Goal: Task Accomplishment & Management: Complete application form

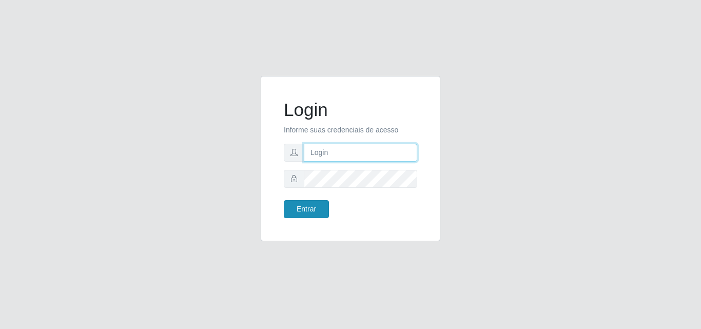
type input "[EMAIL_ADDRESS][DOMAIN_NAME]"
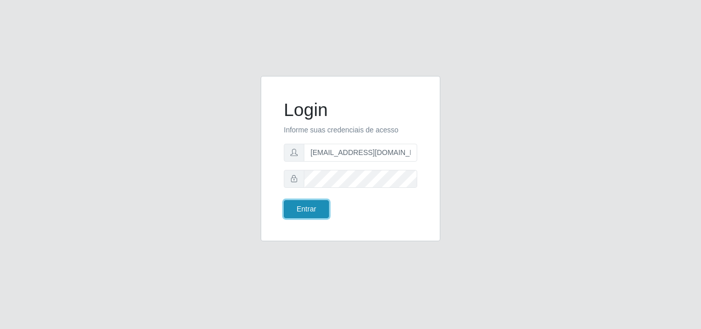
click at [316, 209] on button "Entrar" at bounding box center [306, 209] width 45 height 18
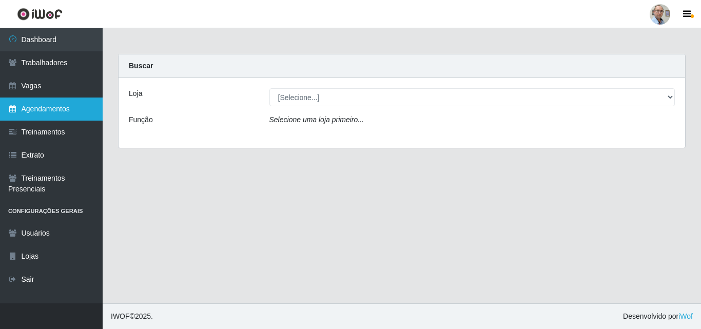
click at [42, 108] on link "Agendamentos" at bounding box center [51, 108] width 103 height 23
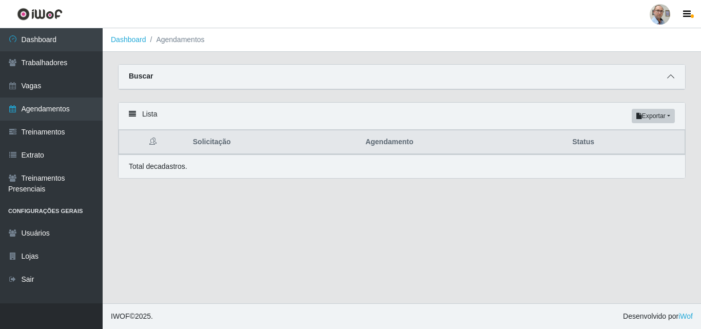
click at [670, 76] on icon at bounding box center [670, 76] width 7 height 7
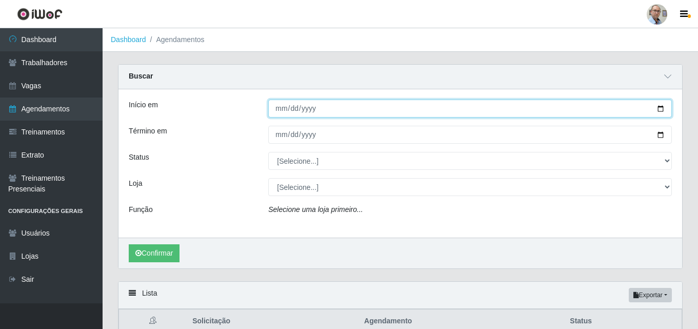
click at [661, 112] on input "Início em" at bounding box center [470, 108] width 404 height 18
type input "[DATE]"
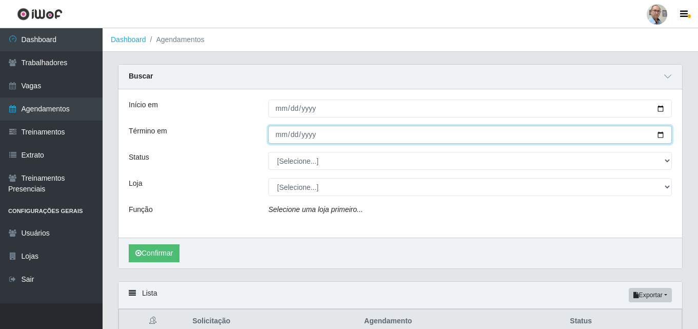
click at [662, 136] on input "Término em" at bounding box center [470, 135] width 404 height 18
type input "[DATE]"
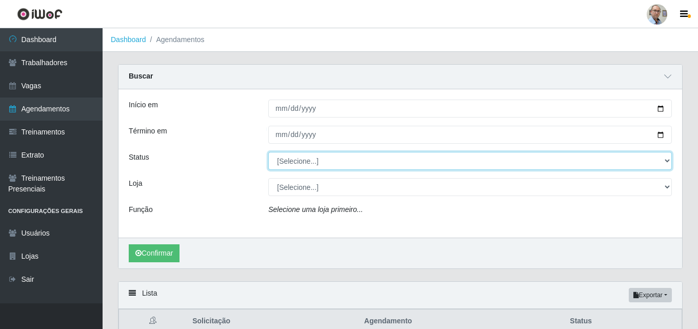
click at [296, 161] on select "[Selecione...] AGENDADO AGUARDANDO LIBERAR EM ANDAMENTO EM REVISÃO FINALIZADO C…" at bounding box center [470, 161] width 404 height 18
select select "AGENDADO"
click at [268, 152] on select "[Selecione...] AGENDADO AGUARDANDO LIBERAR EM ANDAMENTO EM REVISÃO FINALIZADO C…" at bounding box center [470, 161] width 404 height 18
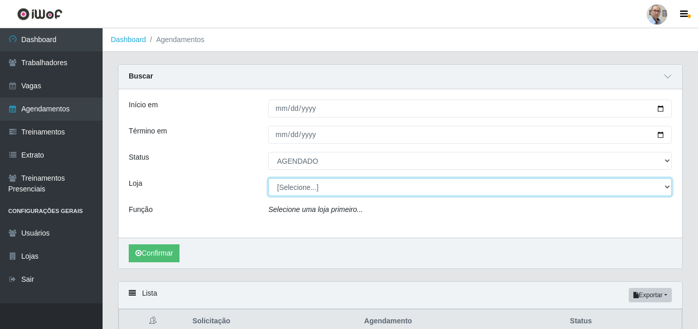
click at [295, 188] on select "[Selecione...] Mar Vermelho - Loja 04" at bounding box center [470, 187] width 404 height 18
select select "251"
click at [268, 178] on select "[Selecione...] Mar Vermelho - Loja 04" at bounding box center [470, 187] width 404 height 18
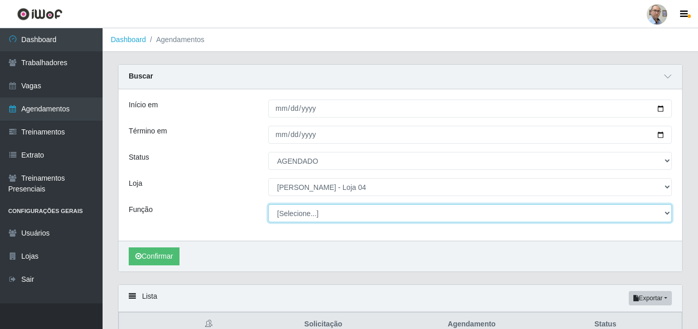
click at [309, 216] on select "[Selecione...] ASG ASG + ASG ++ Auxiliar de Depósito Auxiliar de Depósito + Aux…" at bounding box center [470, 213] width 404 height 18
select select "24"
click at [268, 205] on select "[Selecione...] ASG ASG + ASG ++ Auxiliar de Depósito Auxiliar de Depósito + Aux…" at bounding box center [470, 213] width 404 height 18
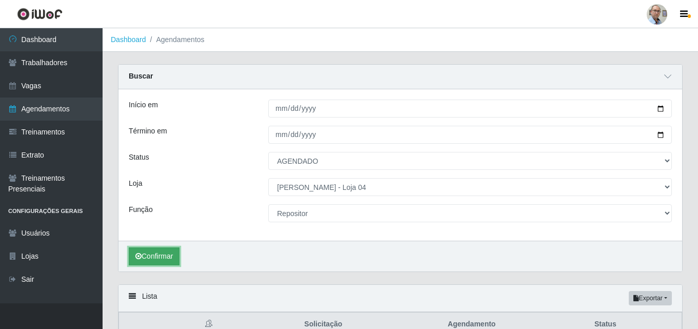
click at [160, 253] on button "Confirmar" at bounding box center [154, 256] width 51 height 18
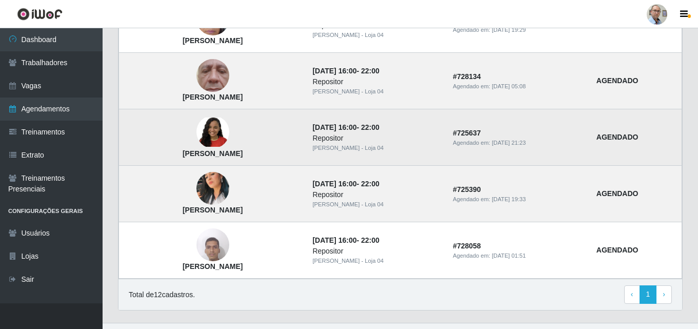
scroll to position [755, 0]
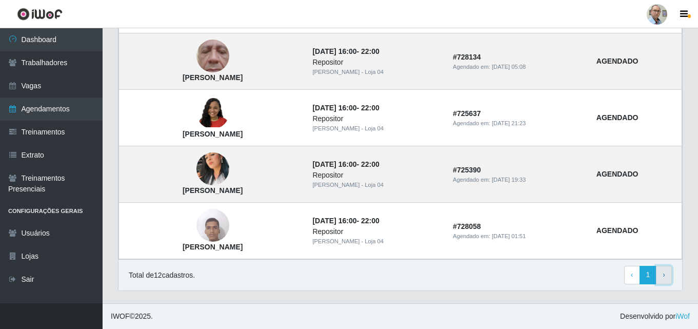
click at [663, 277] on link "› Next" at bounding box center [664, 275] width 16 height 18
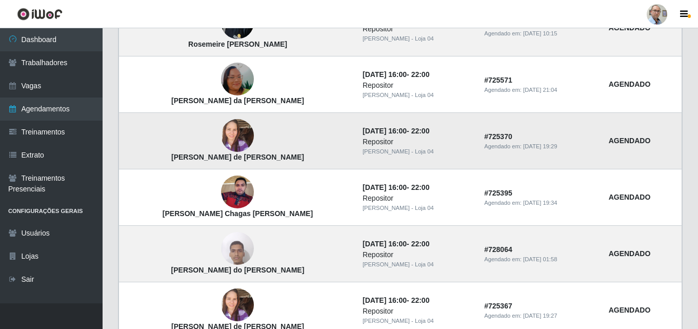
scroll to position [154, 0]
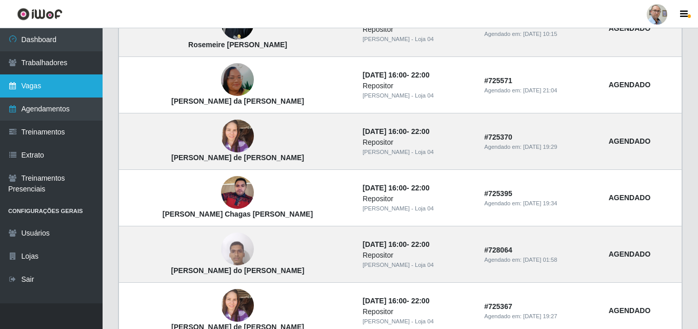
click at [45, 83] on link "Vagas" at bounding box center [51, 85] width 103 height 23
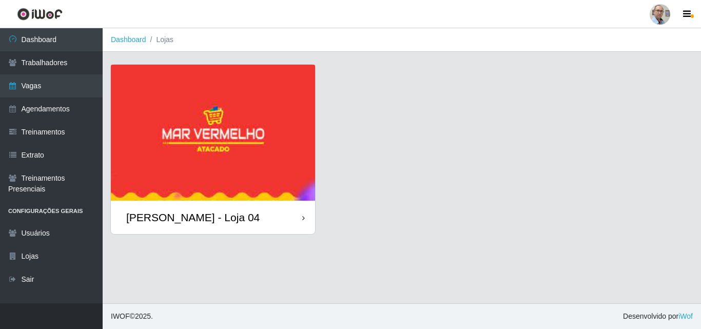
click at [286, 117] on img at bounding box center [213, 133] width 204 height 136
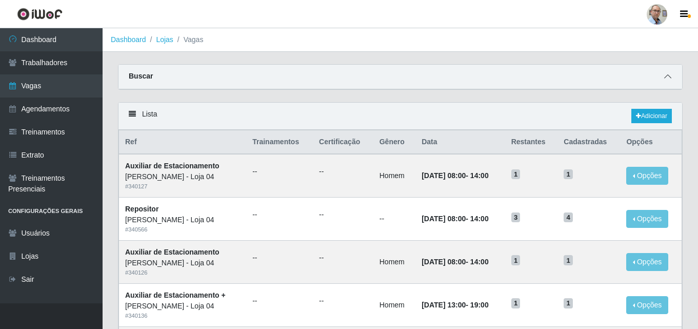
click at [668, 72] on span at bounding box center [668, 77] width 12 height 12
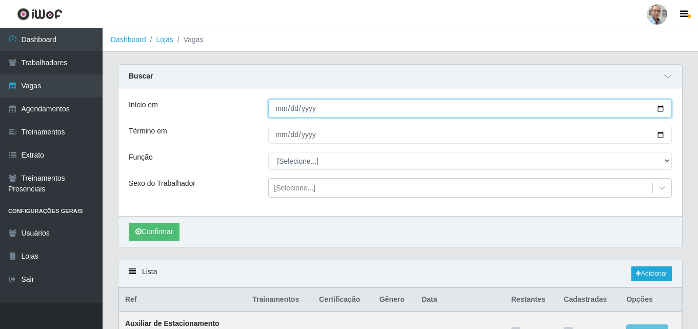
click at [661, 110] on input "Início em" at bounding box center [470, 108] width 404 height 18
type input "[DATE]"
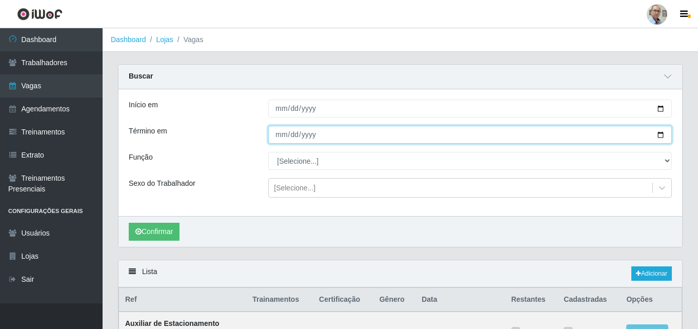
click at [663, 133] on input "Término em" at bounding box center [470, 135] width 404 height 18
type input "[DATE]"
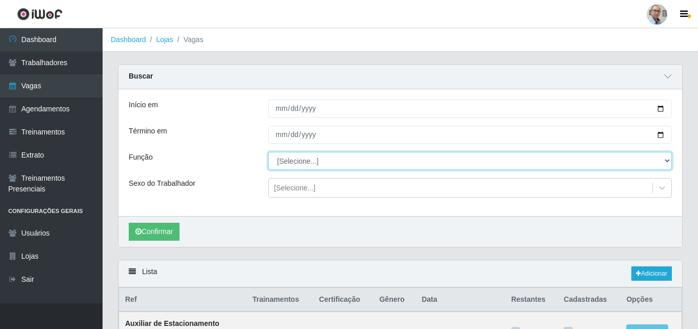
click at [283, 167] on select "[Selecione...] ASG ASG + ASG ++ Auxiliar de Depósito Auxiliar de Depósito + Aux…" at bounding box center [470, 161] width 404 height 18
select select "24"
click at [268, 152] on select "[Selecione...] ASG ASG + ASG ++ Auxiliar de Depósito Auxiliar de Depósito + Aux…" at bounding box center [470, 161] width 404 height 18
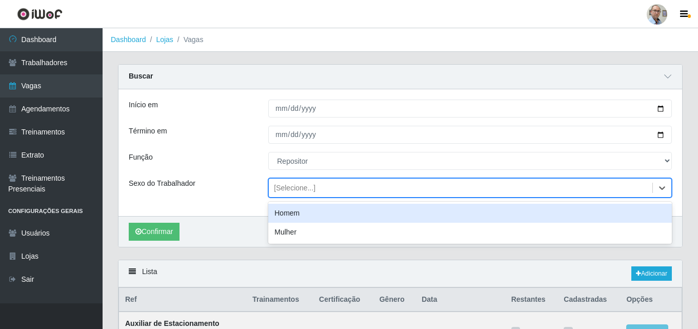
click at [287, 189] on div "[Selecione...]" at bounding box center [295, 188] width 42 height 11
click at [209, 158] on div "Função" at bounding box center [190, 161] width 139 height 18
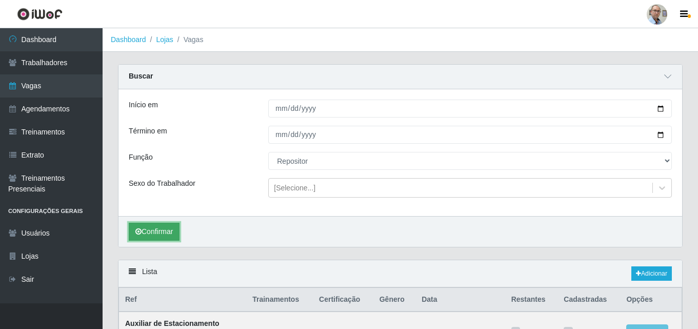
click at [165, 227] on button "Confirmar" at bounding box center [154, 232] width 51 height 18
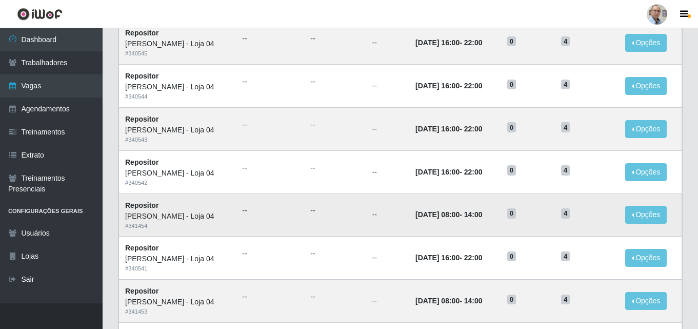
scroll to position [308, 0]
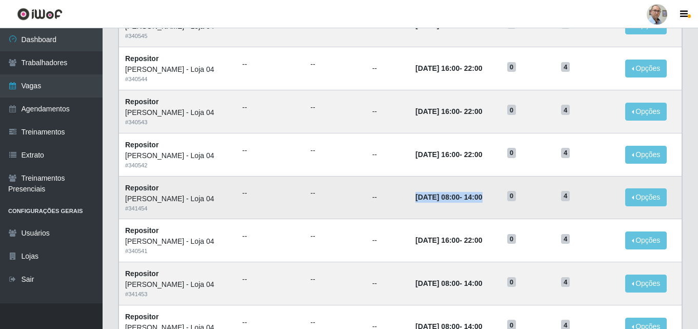
drag, startPoint x: 396, startPoint y: 198, endPoint x: 484, endPoint y: 195, distance: 87.3
click at [482, 195] on strong "[DATE] 08:00 - 14:00" at bounding box center [448, 197] width 67 height 8
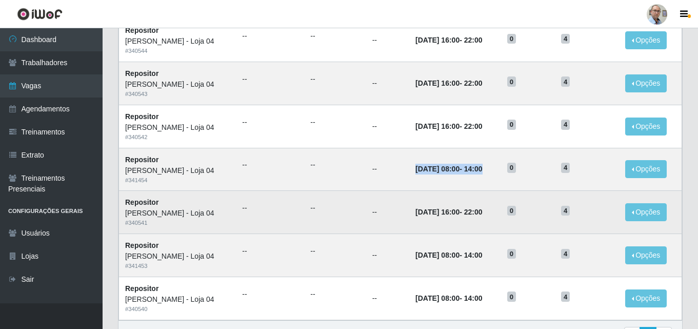
scroll to position [359, 0]
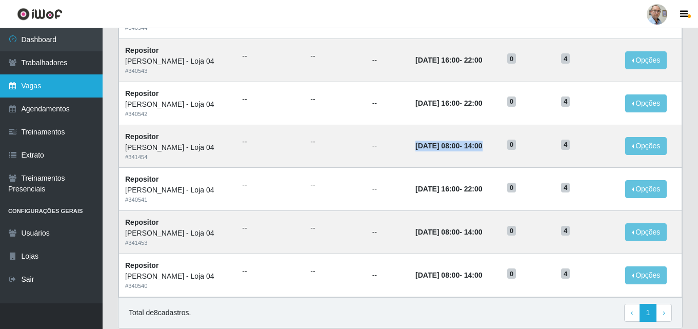
click at [35, 80] on link "Vagas" at bounding box center [51, 85] width 103 height 23
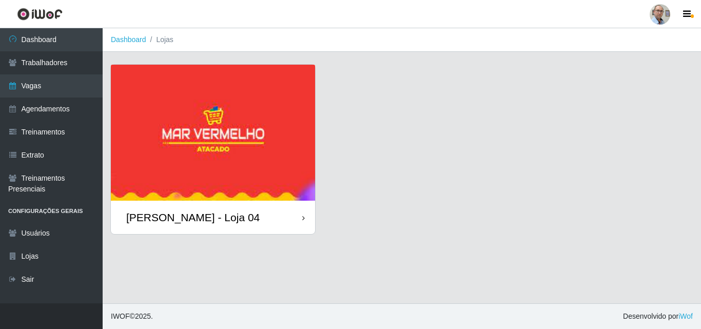
click at [176, 217] on div "[PERSON_NAME] - Loja 04" at bounding box center [192, 217] width 133 height 13
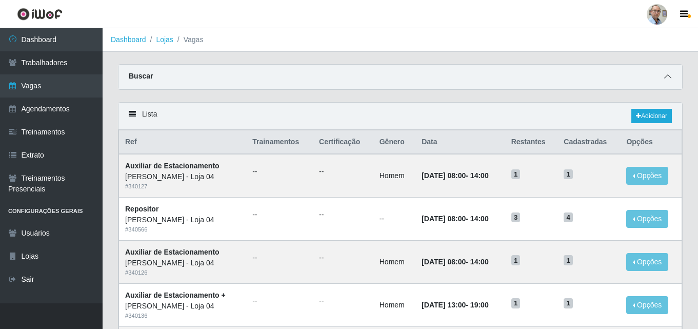
click at [667, 78] on icon at bounding box center [667, 76] width 7 height 7
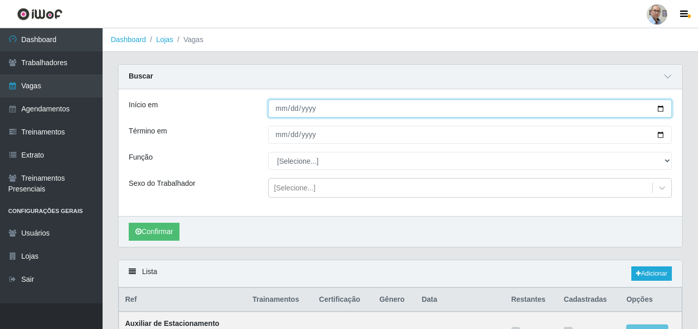
click at [658, 110] on input "Início em" at bounding box center [470, 108] width 404 height 18
type input "[DATE]"
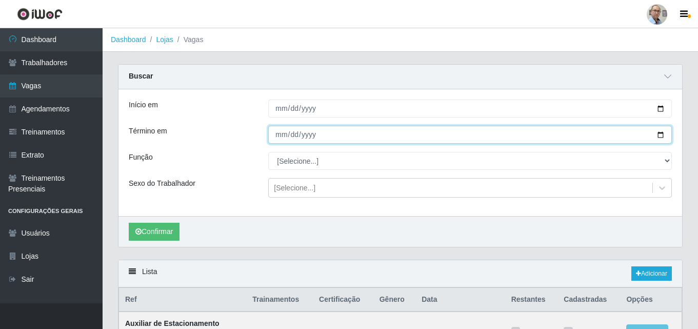
click at [661, 139] on input "Término em" at bounding box center [470, 135] width 404 height 18
type input "[DATE]"
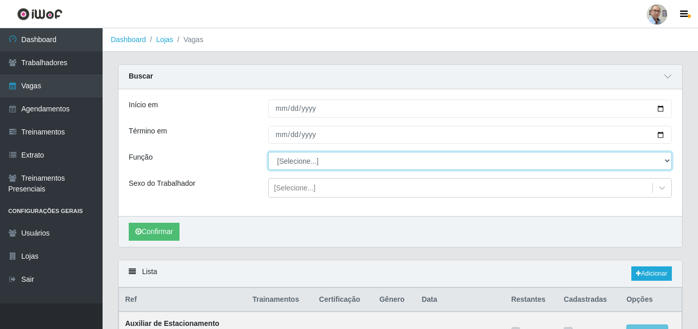
click at [311, 160] on select "[Selecione...] ASG ASG + ASG ++ Auxiliar de Depósito Auxiliar de Depósito + Aux…" at bounding box center [470, 161] width 404 height 18
select select "24"
click at [268, 152] on select "[Selecione...] ASG ASG + ASG ++ Auxiliar de Depósito Auxiliar de Depósito + Aux…" at bounding box center [470, 161] width 404 height 18
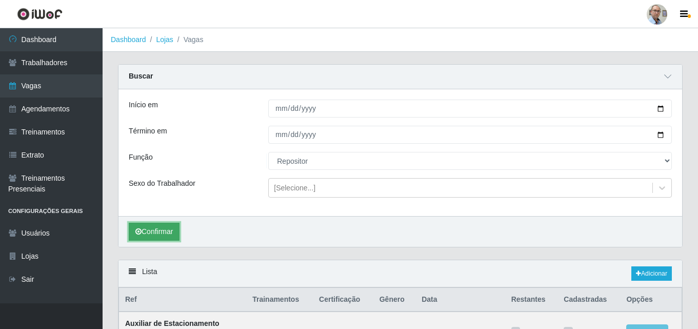
click at [152, 231] on button "Confirmar" at bounding box center [154, 232] width 51 height 18
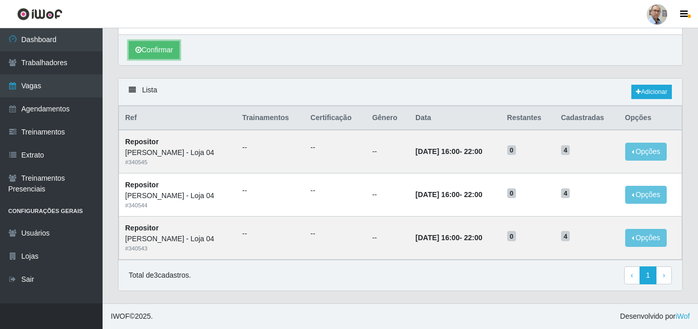
scroll to position [182, 0]
click at [654, 91] on link "Adicionar" at bounding box center [651, 92] width 41 height 14
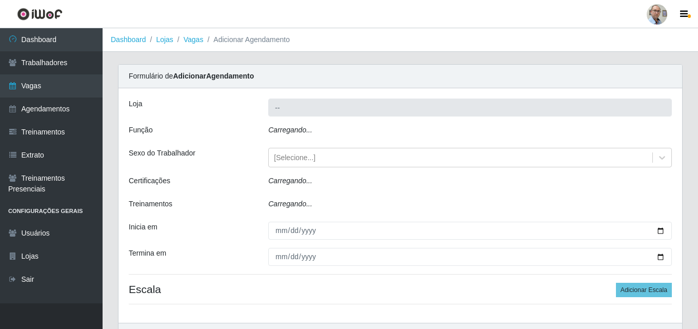
type input "[PERSON_NAME] - Loja 04"
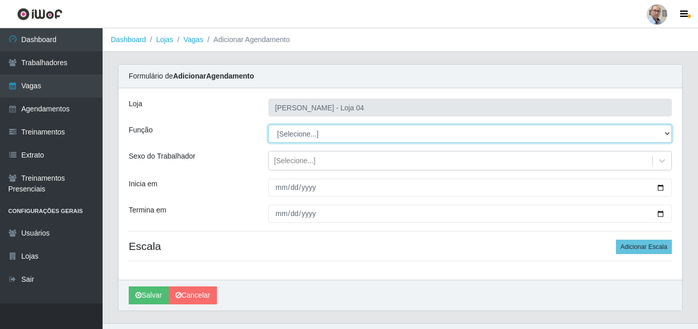
click at [316, 133] on select "[Selecione...] ASG ASG + ASG ++ Auxiliar de Depósito Auxiliar de Depósito + Aux…" at bounding box center [470, 134] width 404 height 18
select select "24"
click at [268, 125] on select "[Selecione...] ASG ASG + ASG ++ Auxiliar de Depósito Auxiliar de Depósito + Aux…" at bounding box center [470, 134] width 404 height 18
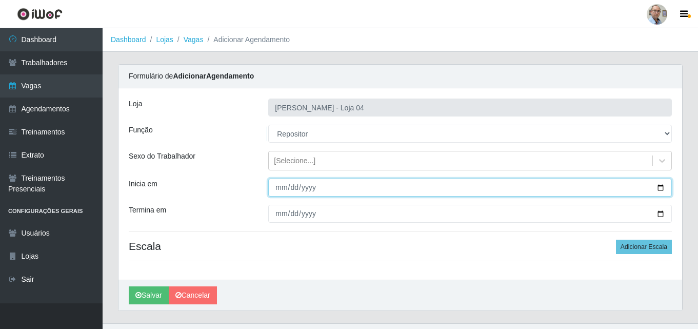
click at [661, 187] on input "Inicia em" at bounding box center [470, 187] width 404 height 18
type input "[DATE]"
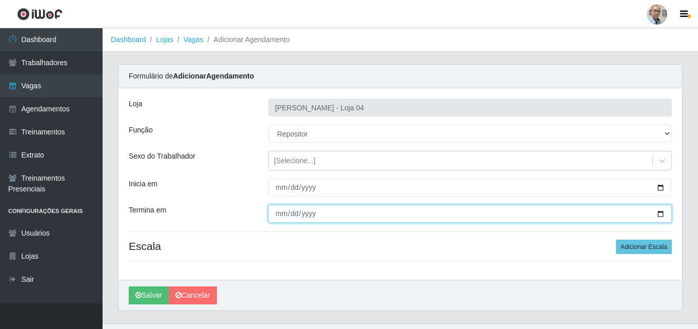
click at [663, 213] on input "Termina em" at bounding box center [470, 214] width 404 height 18
type input "[DATE]"
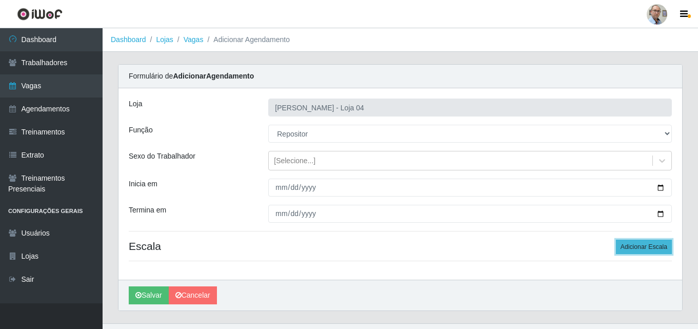
click at [644, 250] on button "Adicionar Escala" at bounding box center [644, 246] width 56 height 14
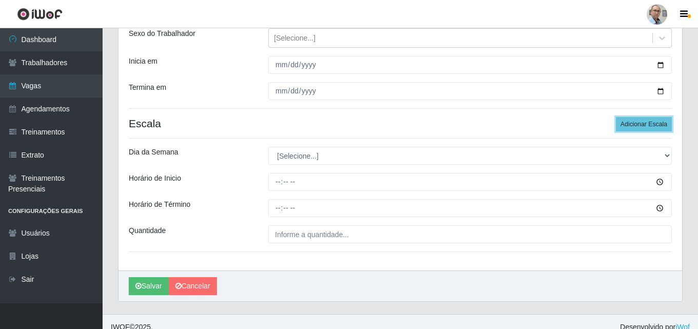
scroll to position [133, 0]
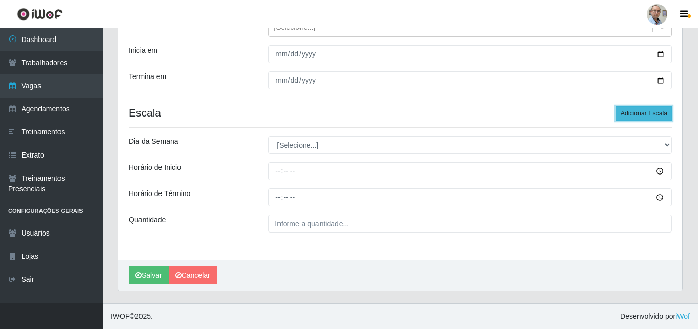
click at [641, 111] on button "Adicionar Escala" at bounding box center [644, 113] width 56 height 14
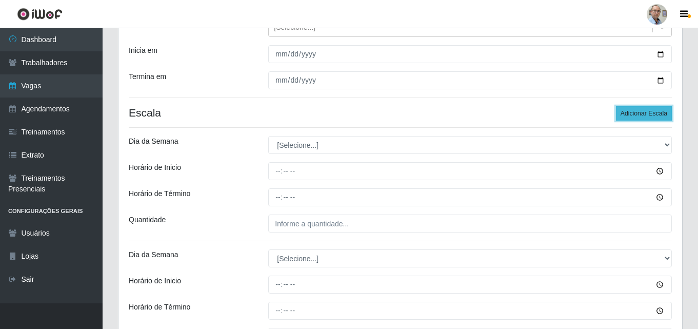
click at [641, 111] on button "Adicionar Escala" at bounding box center [644, 113] width 56 height 14
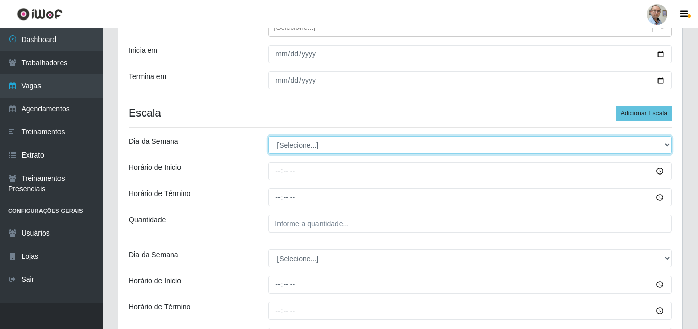
click at [314, 143] on select "[Selecione...] Segunda Terça Quarta Quinta Sexta Sábado Domingo" at bounding box center [470, 145] width 404 height 18
select select "4"
click at [268, 136] on select "[Selecione...] Segunda Terça Quarta Quinta Sexta Sábado Domingo" at bounding box center [470, 145] width 404 height 18
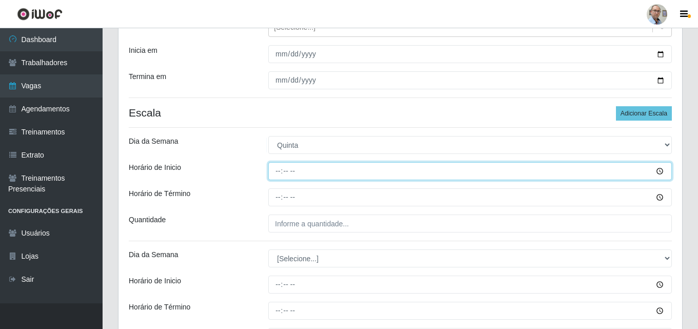
click at [274, 172] on input "Horário de Inicio" at bounding box center [470, 171] width 404 height 18
type input "08:00"
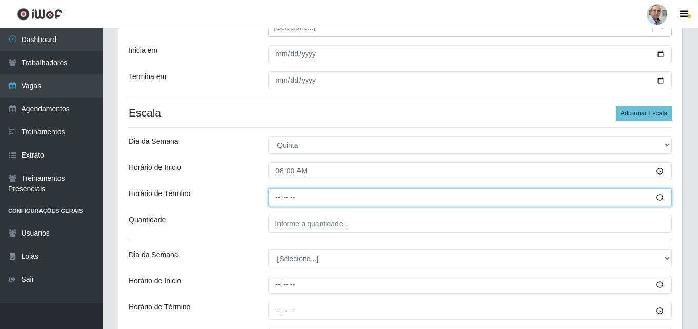
type input "14:00"
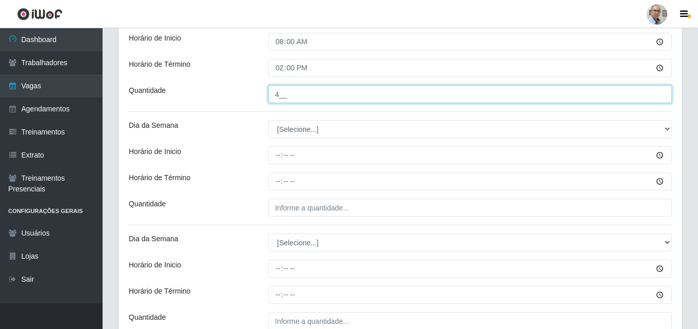
scroll to position [287, 0]
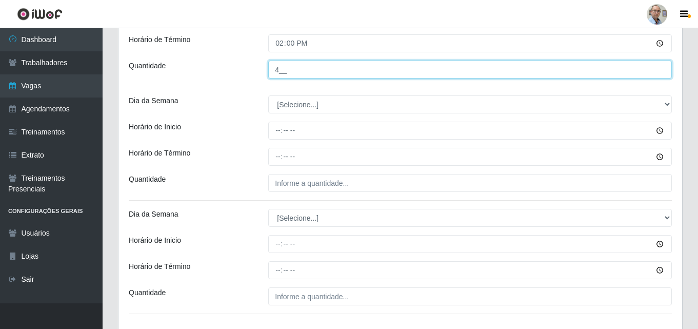
type input "4__"
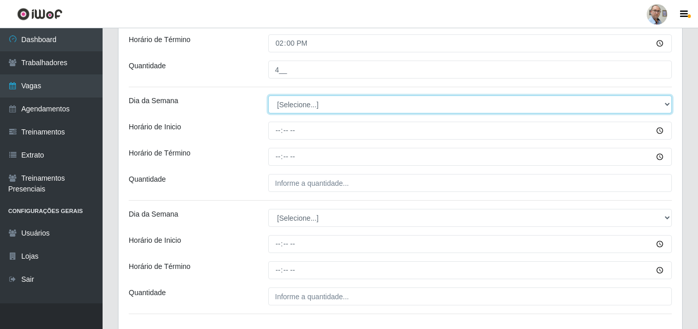
click at [288, 103] on select "[Selecione...] Segunda Terça Quarta Quinta Sexta Sábado Domingo" at bounding box center [470, 104] width 404 height 18
select select "5"
click at [268, 95] on select "[Selecione...] Segunda Terça Quarta Quinta Sexta Sábado Domingo" at bounding box center [470, 104] width 404 height 18
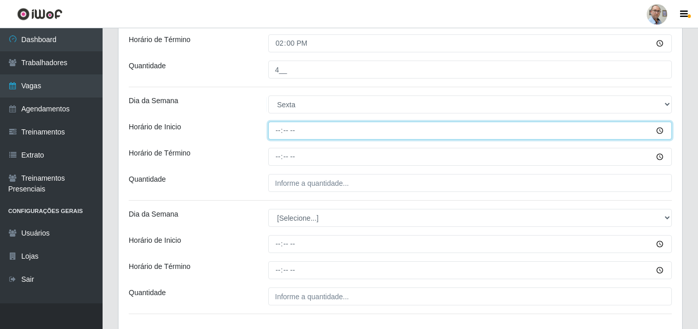
click at [277, 131] on input "Horário de Inicio" at bounding box center [470, 131] width 404 height 18
type input "08:00"
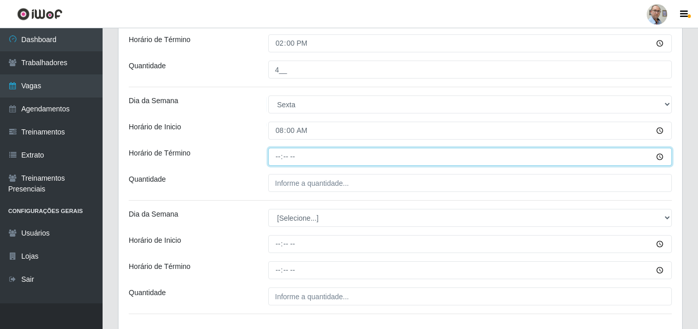
type input "14:00"
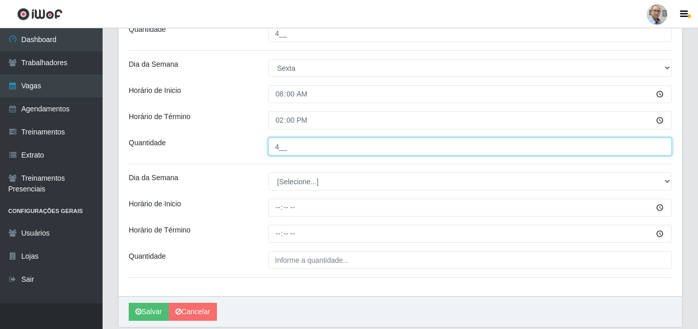
scroll to position [360, 0]
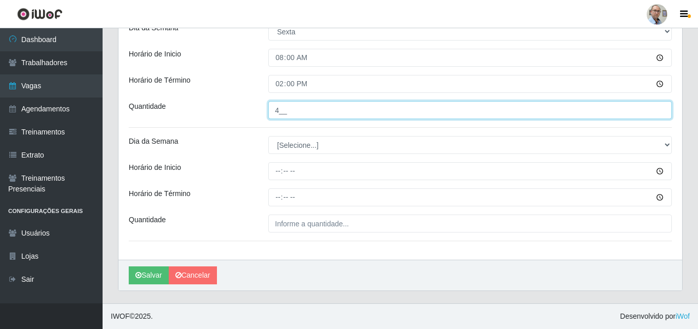
type input "4__"
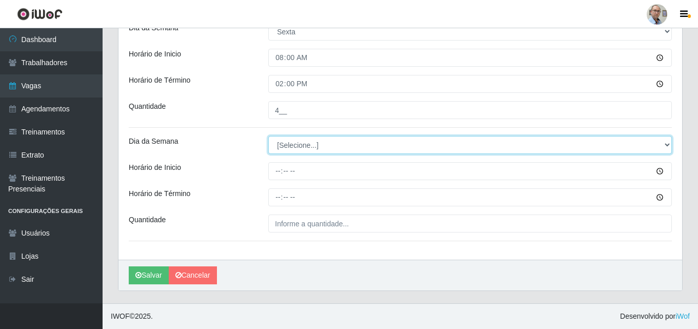
click at [312, 148] on select "[Selecione...] Segunda Terça Quarta Quinta Sexta Sábado Domingo" at bounding box center [470, 145] width 404 height 18
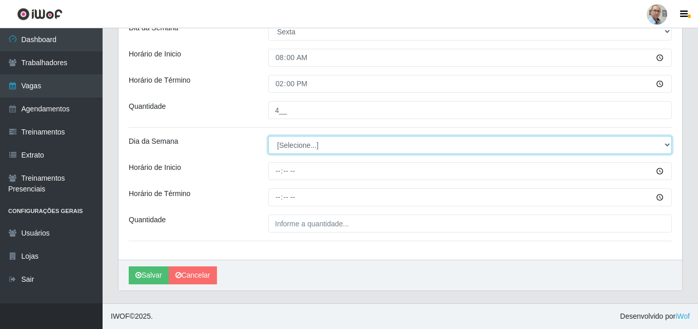
click at [304, 145] on select "[Selecione...] Segunda Terça Quarta Quinta Sexta Sábado Domingo" at bounding box center [470, 145] width 404 height 18
select select "6"
click at [268, 136] on select "[Selecione...] Segunda Terça Quarta Quinta Sexta Sábado Domingo" at bounding box center [470, 145] width 404 height 18
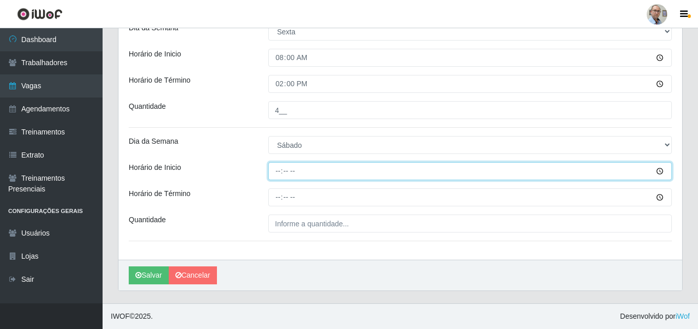
click at [278, 170] on input "Horário de Inicio" at bounding box center [470, 171] width 404 height 18
type input "08:00"
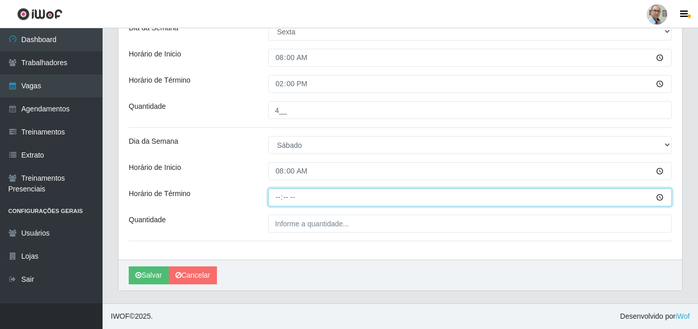
type input "14:00"
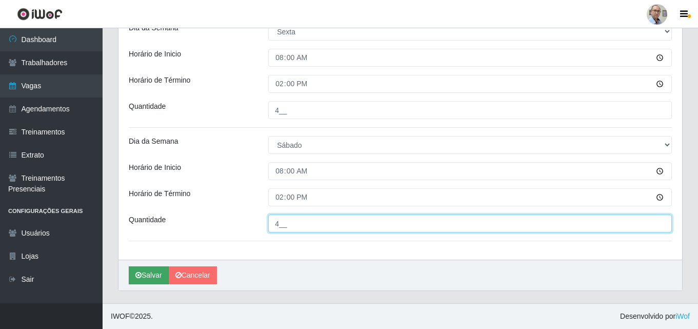
type input "4__"
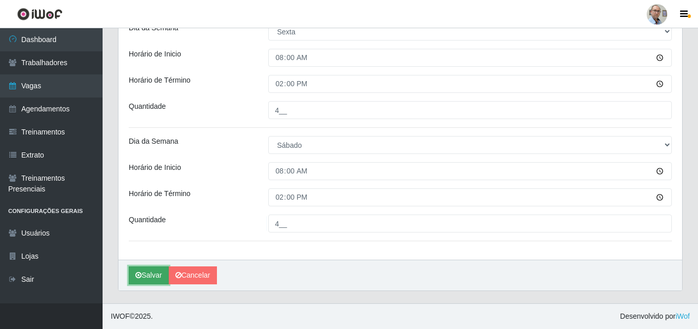
click at [152, 275] on button "Salvar" at bounding box center [149, 275] width 40 height 18
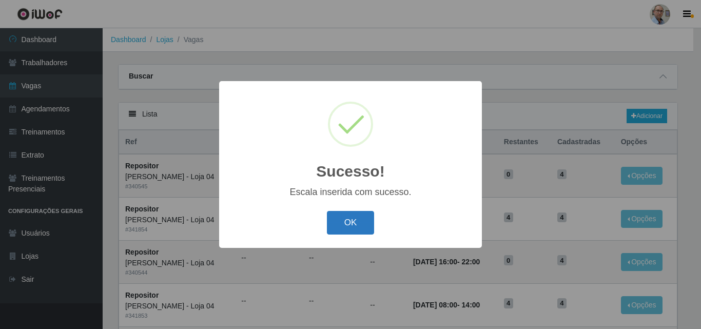
click at [341, 217] on button "OK" at bounding box center [351, 223] width 48 height 24
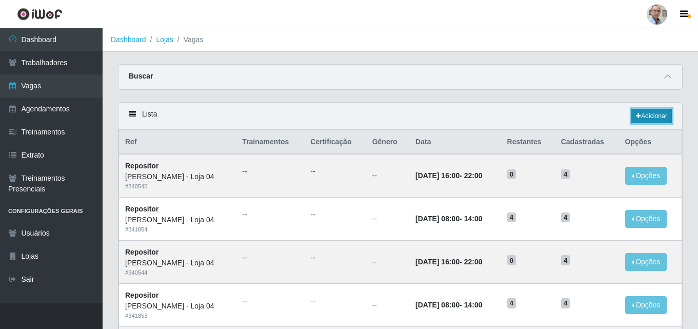
click at [659, 116] on link "Adicionar" at bounding box center [651, 116] width 41 height 14
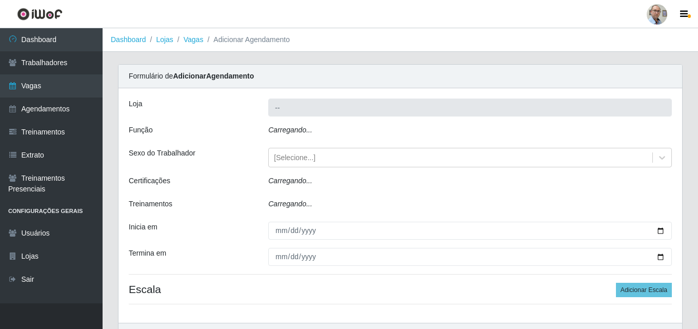
type input "[PERSON_NAME] - Loja 04"
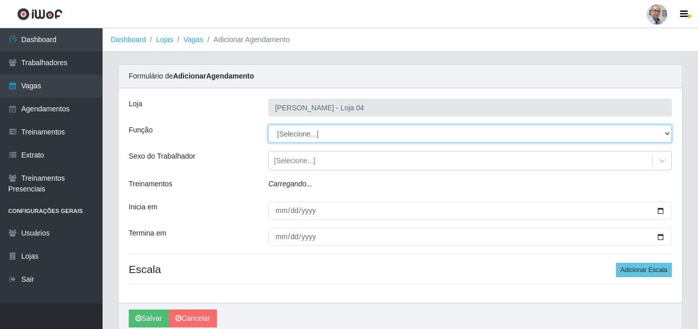
click at [316, 131] on select "[Selecione...] ASG ASG + ASG ++ Auxiliar de Depósito Auxiliar de Depósito + Aux…" at bounding box center [470, 134] width 404 height 18
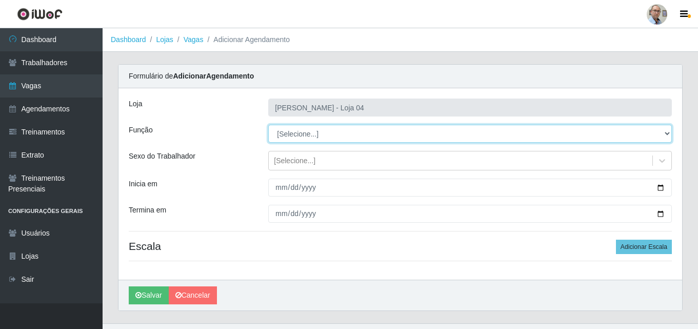
select select "82"
click at [268, 125] on select "[Selecione...] ASG ASG + ASG ++ Auxiliar de Depósito Auxiliar de Depósito + Aux…" at bounding box center [470, 134] width 404 height 18
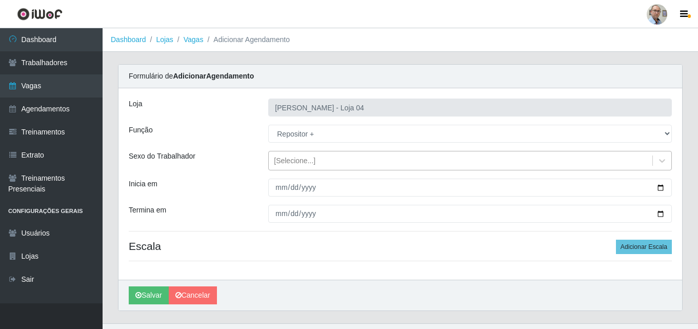
click at [313, 163] on div "[Selecione...]" at bounding box center [295, 160] width 42 height 11
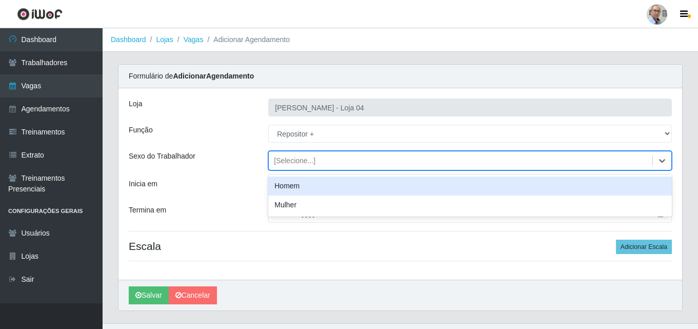
click at [281, 187] on div "Homem" at bounding box center [470, 185] width 404 height 19
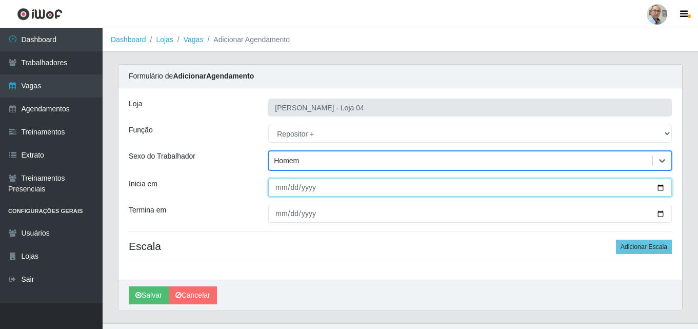
click at [659, 184] on input "Inicia em" at bounding box center [470, 187] width 404 height 18
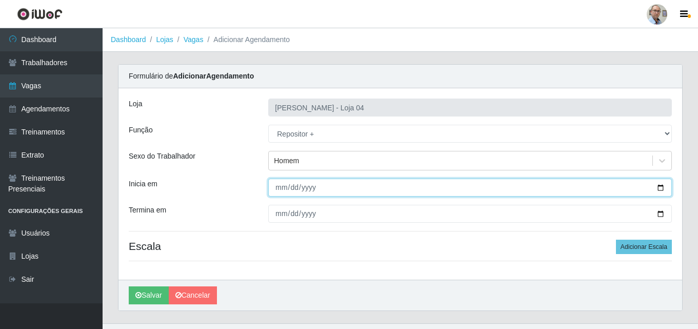
type input "[DATE]"
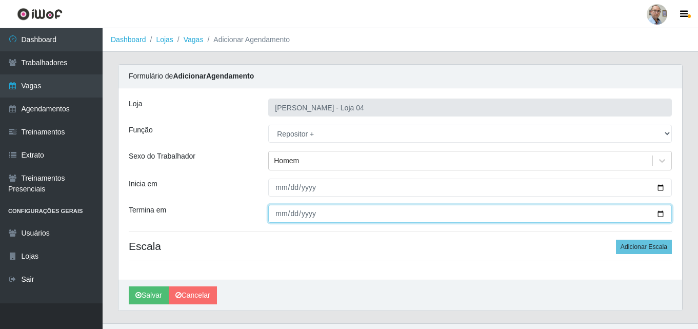
click at [658, 212] on input "Termina em" at bounding box center [470, 214] width 404 height 18
type input "[DATE]"
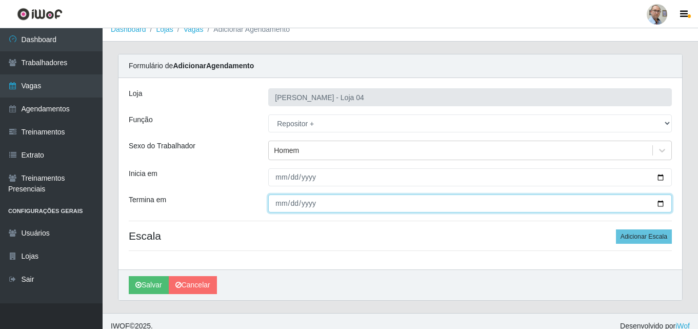
scroll to position [20, 0]
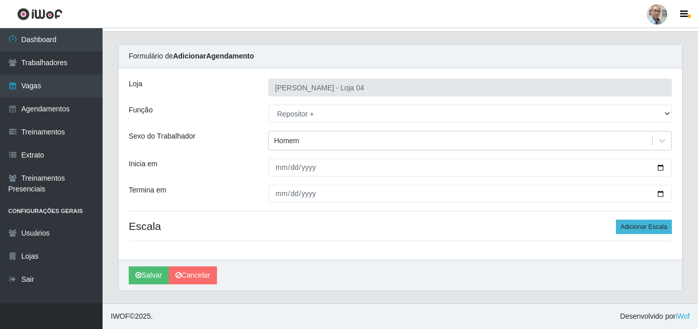
click at [647, 235] on div "Loja Mar Vermelho - Loja 04 Função [Selecione...] ASG ASG + ASG ++ Auxiliar de …" at bounding box center [400, 163] width 564 height 191
click at [643, 228] on button "Adicionar Escala" at bounding box center [644, 226] width 56 height 14
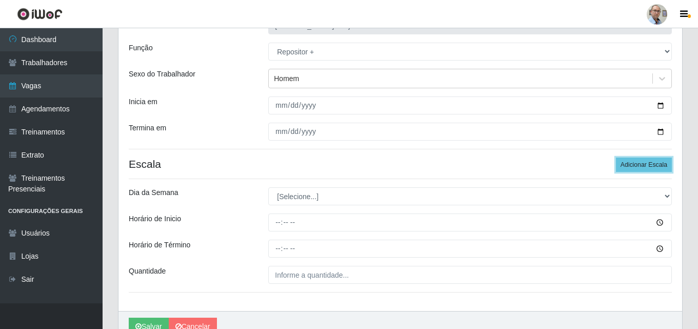
scroll to position [133, 0]
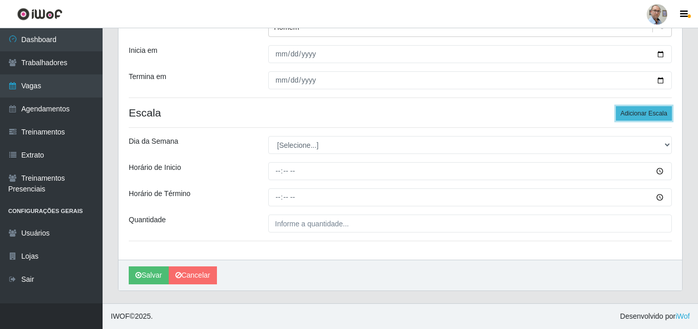
click at [636, 112] on button "Adicionar Escala" at bounding box center [644, 113] width 56 height 14
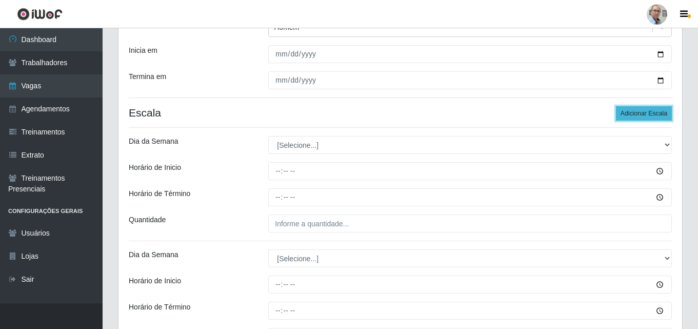
click at [636, 112] on button "Adicionar Escala" at bounding box center [644, 113] width 56 height 14
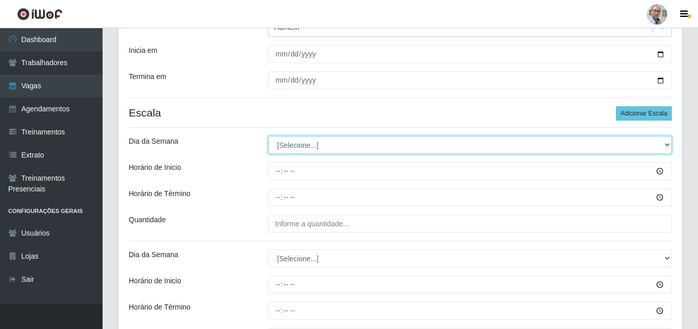
click at [303, 142] on select "[Selecione...] Segunda Terça Quarta Quinta Sexta Sábado Domingo" at bounding box center [470, 145] width 404 height 18
select select "3"
click at [268, 136] on select "[Selecione...] Segunda Terça Quarta Quinta Sexta Sábado Domingo" at bounding box center [470, 145] width 404 height 18
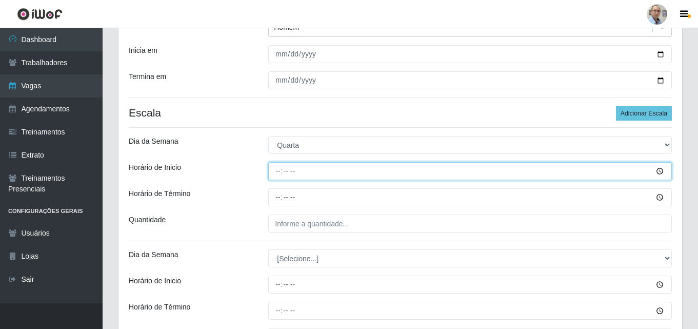
click at [275, 172] on input "Horário de Inicio" at bounding box center [470, 171] width 404 height 18
type input "23:00"
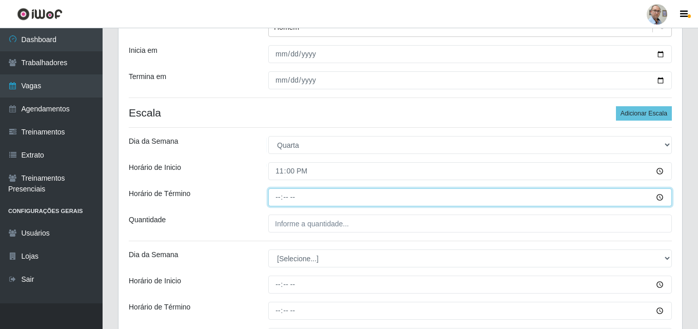
type input "05:00"
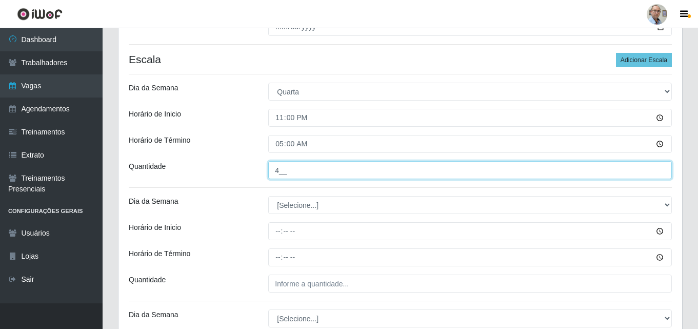
scroll to position [236, 0]
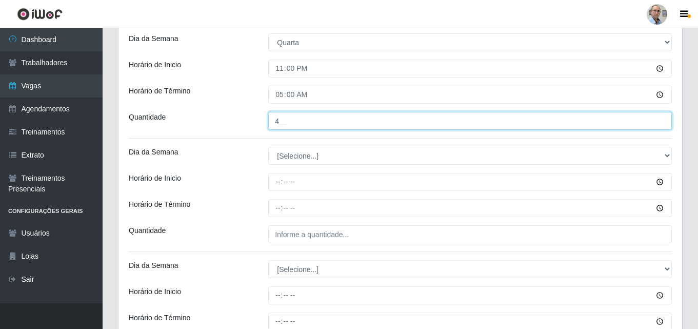
type input "4__"
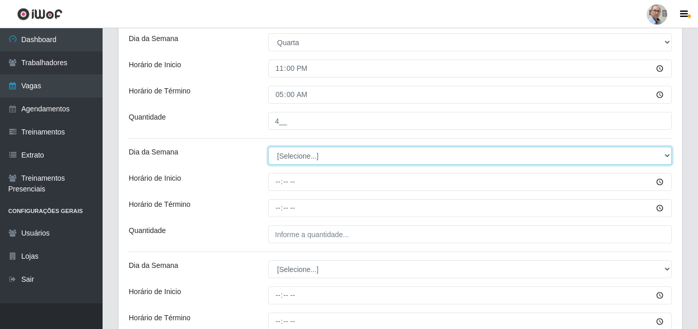
click at [291, 157] on select "[Selecione...] Segunda Terça Quarta Quinta Sexta Sábado Domingo" at bounding box center [470, 156] width 404 height 18
select select "4"
click at [268, 147] on select "[Selecione...] Segunda Terça Quarta Quinta Sexta Sábado Domingo" at bounding box center [470, 156] width 404 height 18
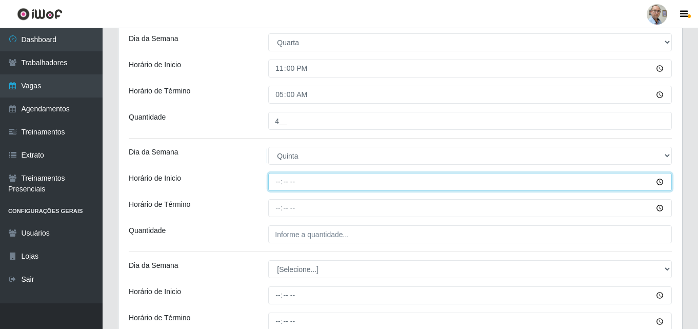
click at [276, 184] on input "Horário de Inicio" at bounding box center [470, 182] width 404 height 18
type input "23:00"
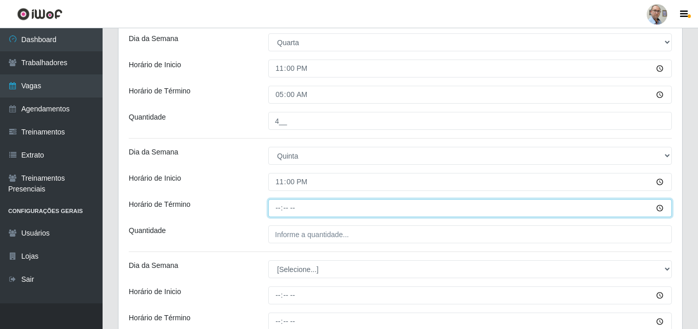
type input "05:00"
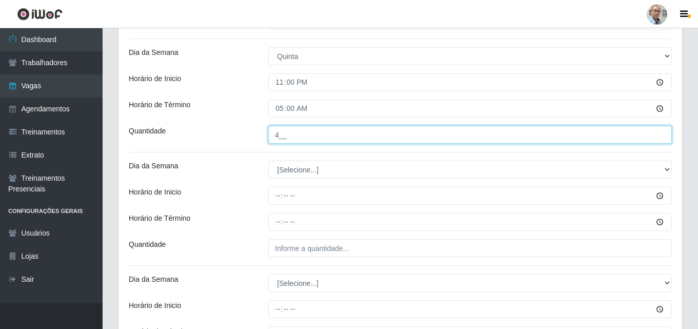
scroll to position [441, 0]
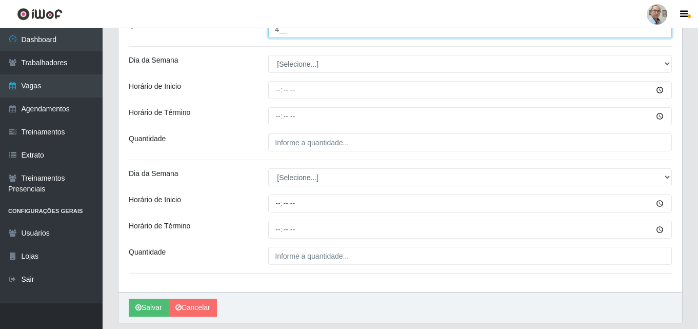
type input "4__"
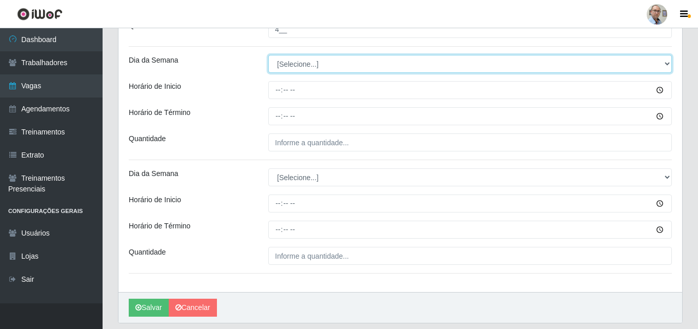
click at [302, 60] on select "[Selecione...] Segunda Terça Quarta Quinta Sexta Sábado Domingo" at bounding box center [470, 64] width 404 height 18
select select "5"
click at [268, 55] on select "[Selecione...] Segunda Terça Quarta Quinta Sexta Sábado Domingo" at bounding box center [470, 64] width 404 height 18
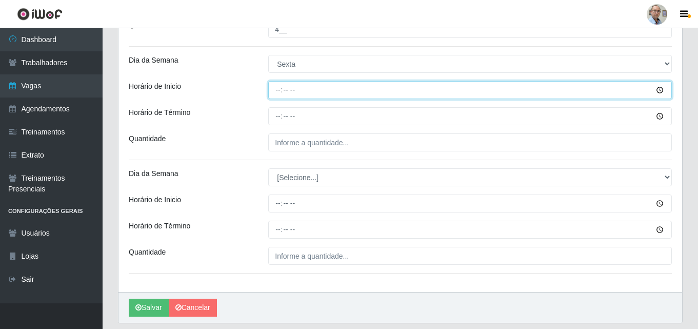
click at [274, 99] on input "Horário de Inicio" at bounding box center [470, 90] width 404 height 18
type input "23:00"
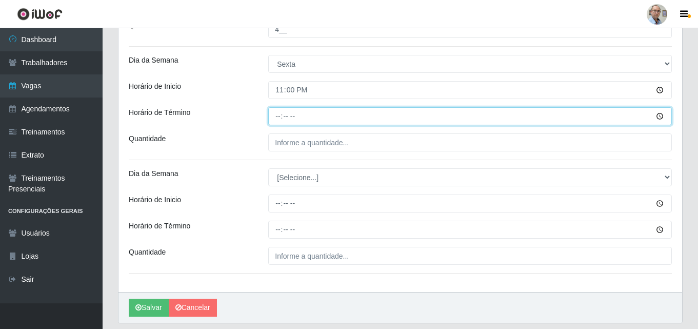
type input "05:00"
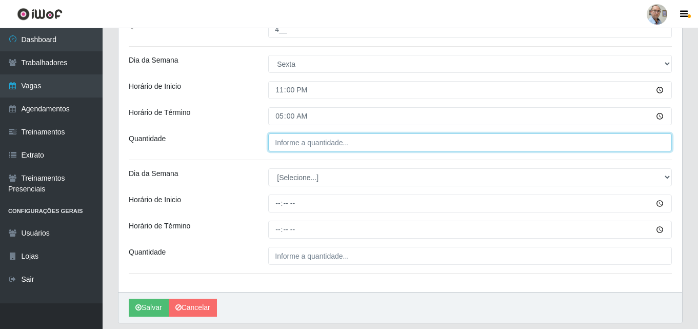
type input "___"
click at [303, 142] on input "___" at bounding box center [470, 142] width 404 height 18
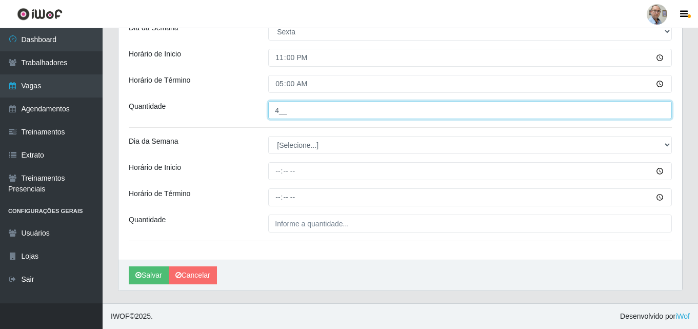
type input "4__"
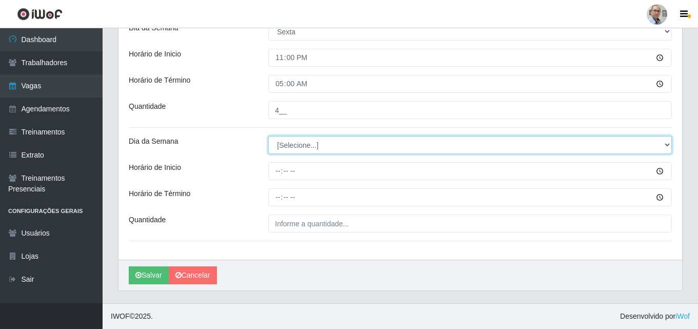
click at [297, 143] on select "[Selecione...] Segunda Terça Quarta Quinta Sexta Sábado Domingo" at bounding box center [470, 145] width 404 height 18
select select "6"
click at [268, 136] on select "[Selecione...] Segunda Terça Quarta Quinta Sexta Sábado Domingo" at bounding box center [470, 145] width 404 height 18
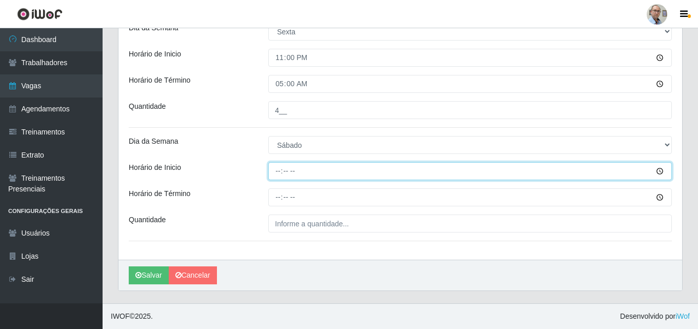
click at [276, 168] on input "Horário de Inicio" at bounding box center [470, 171] width 404 height 18
type input "23:00"
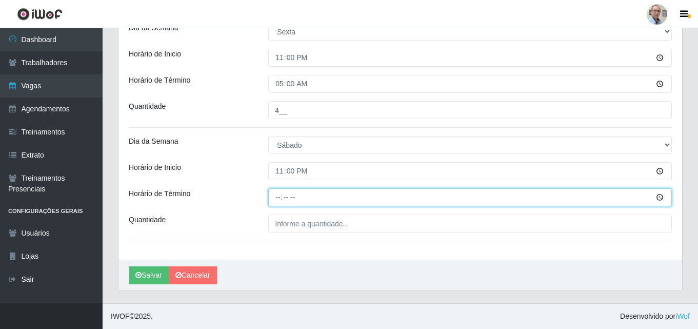
type input "05:00"
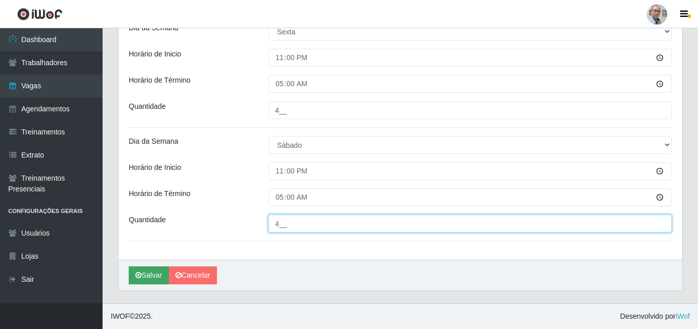
type input "4__"
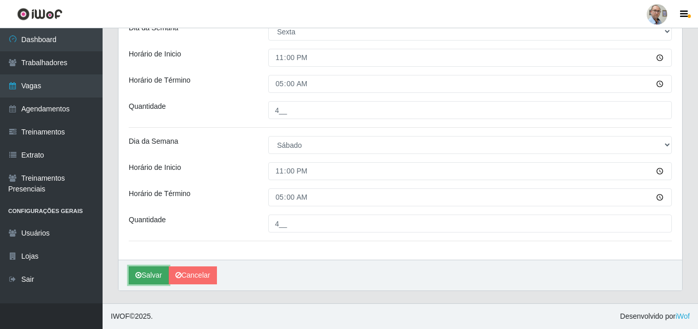
click at [147, 273] on button "Salvar" at bounding box center [149, 275] width 40 height 18
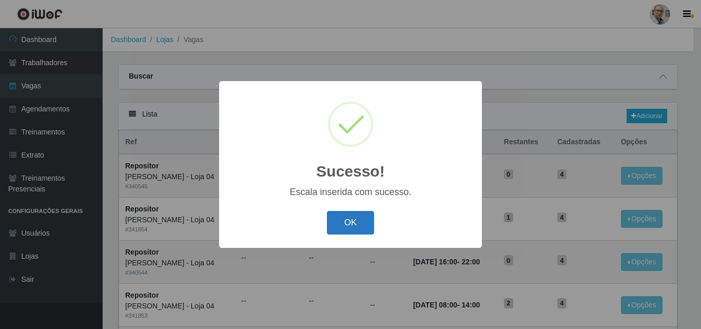
click at [346, 217] on button "OK" at bounding box center [351, 223] width 48 height 24
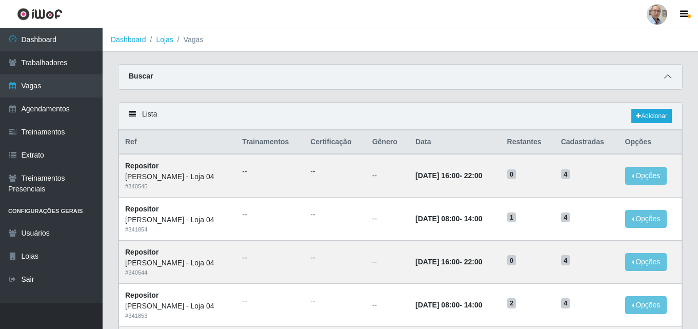
click at [671, 72] on span at bounding box center [668, 77] width 12 height 12
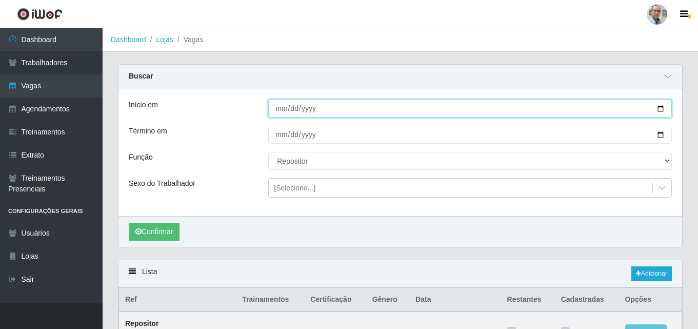
click at [660, 113] on input "[DATE]" at bounding box center [470, 108] width 404 height 18
click at [661, 110] on input "[DATE]" at bounding box center [470, 108] width 404 height 18
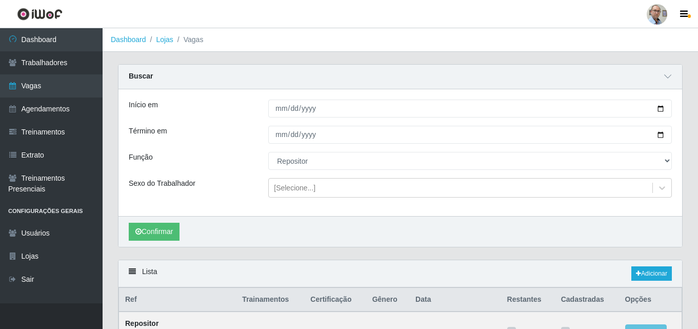
click at [566, 222] on div "Confirmar" at bounding box center [400, 231] width 564 height 31
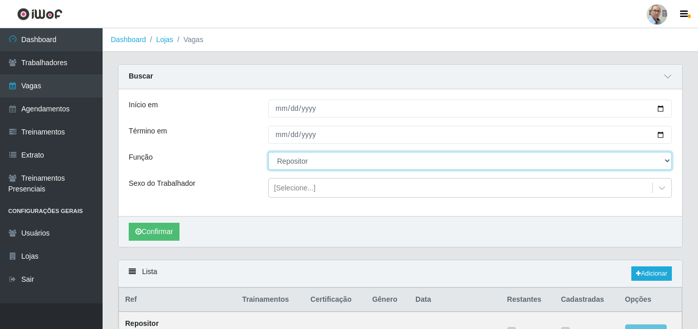
click at [665, 159] on select "[Selecione...] ASG ASG + ASG ++ Auxiliar de Depósito Auxiliar de Depósito + Aux…" at bounding box center [470, 161] width 404 height 18
select select "82"
click at [268, 152] on select "[Selecione...] ASG ASG + ASG ++ Auxiliar de Depósito Auxiliar de Depósito + Aux…" at bounding box center [470, 161] width 404 height 18
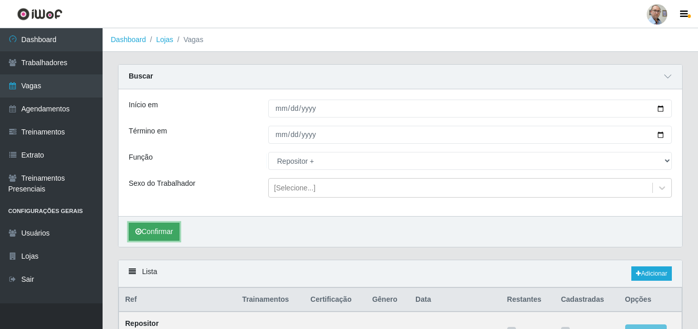
click at [162, 229] on button "Confirmar" at bounding box center [154, 232] width 51 height 18
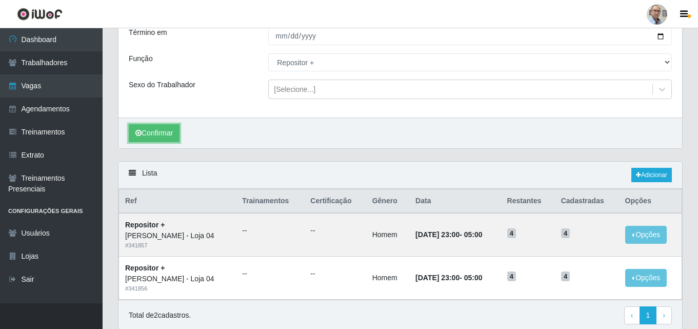
scroll to position [103, 0]
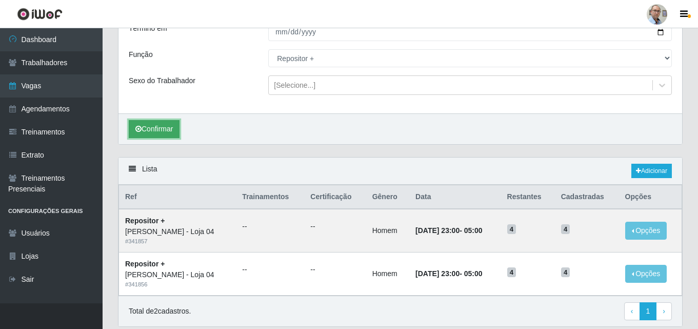
click at [168, 125] on button "Confirmar" at bounding box center [154, 129] width 51 height 18
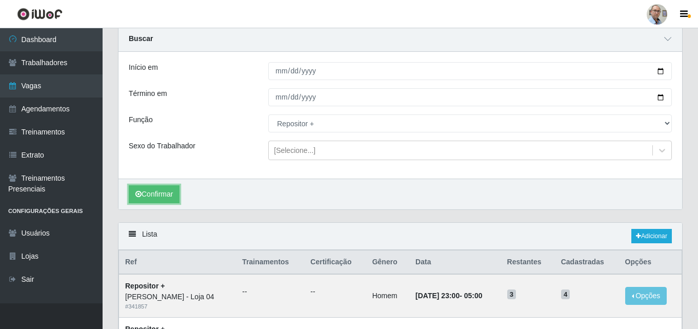
scroll to position [36, 0]
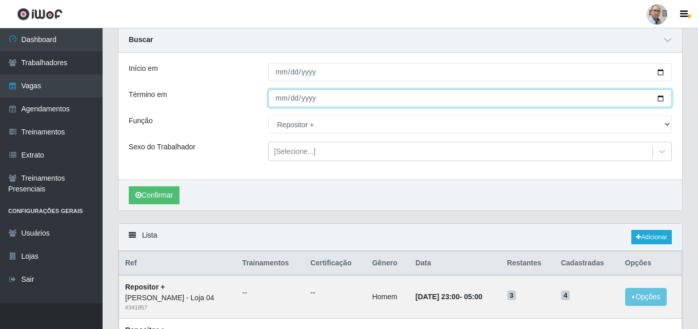
click at [661, 96] on input "[DATE]" at bounding box center [470, 98] width 404 height 18
type input "[DATE]"
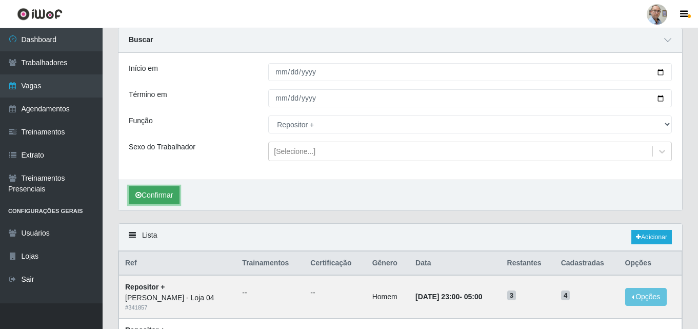
click at [158, 198] on button "Confirmar" at bounding box center [154, 195] width 51 height 18
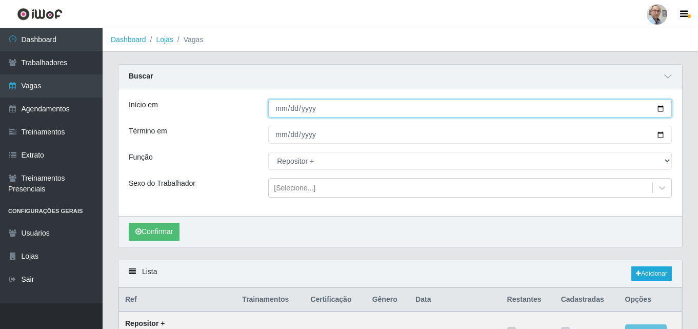
click at [663, 108] on input "[DATE]" at bounding box center [470, 108] width 404 height 18
type input "[DATE]"
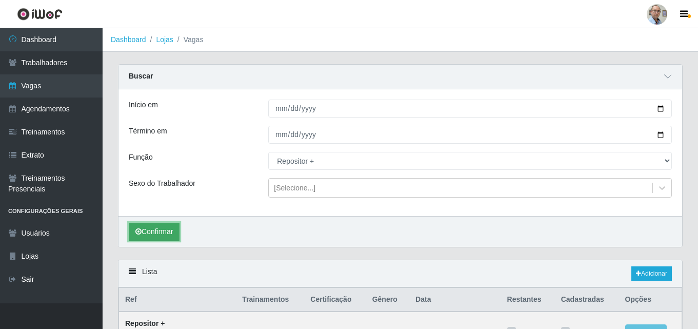
click at [144, 229] on button "Confirmar" at bounding box center [154, 232] width 51 height 18
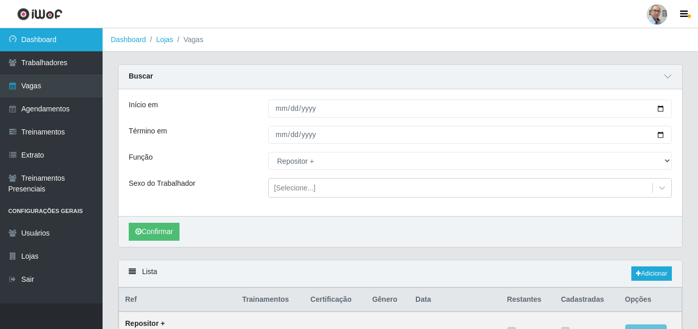
click at [48, 44] on link "Dashboard" at bounding box center [51, 39] width 103 height 23
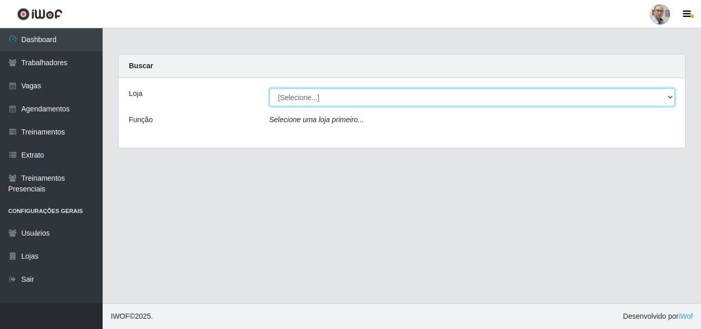
click at [333, 97] on select "[Selecione...] Mar Vermelho - Loja 04" at bounding box center [472, 97] width 406 height 18
click at [294, 95] on select "[Selecione...] Mar Vermelho - Loja 04" at bounding box center [472, 97] width 406 height 18
select select "251"
click at [269, 88] on select "[Selecione...] Mar Vermelho - Loja 04" at bounding box center [472, 97] width 406 height 18
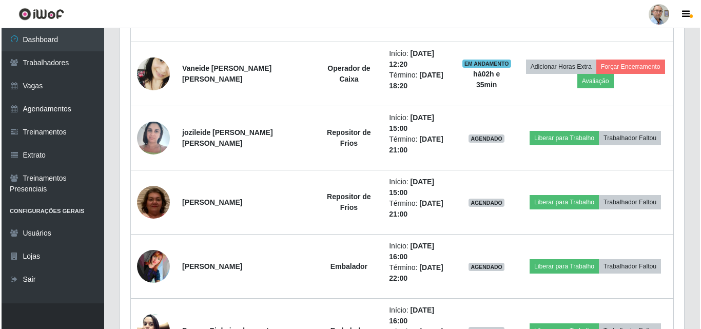
scroll to position [667, 0]
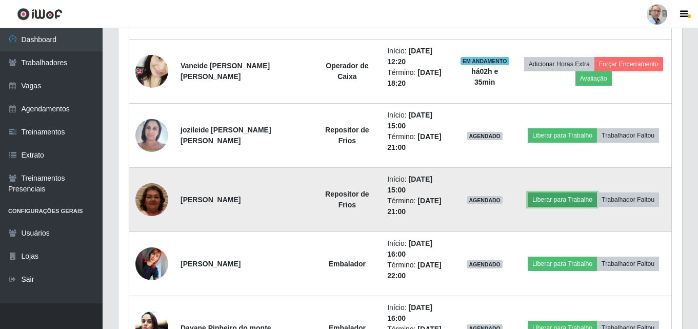
click at [563, 198] on button "Liberar para Trabalho" at bounding box center [562, 199] width 69 height 14
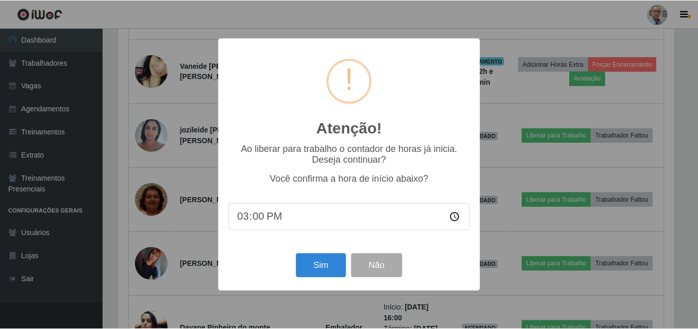
scroll to position [213, 558]
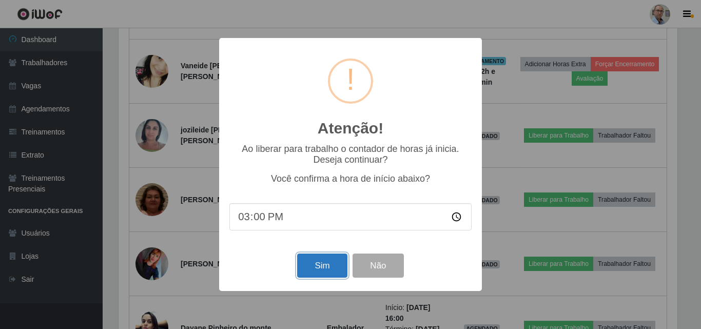
click at [321, 272] on button "Sim" at bounding box center [322, 265] width 50 height 24
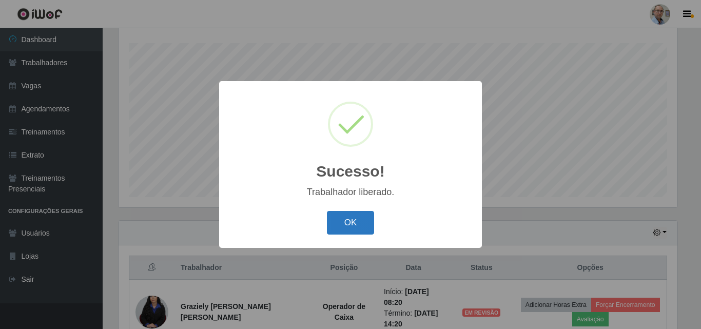
click at [331, 228] on button "OK" at bounding box center [351, 223] width 48 height 24
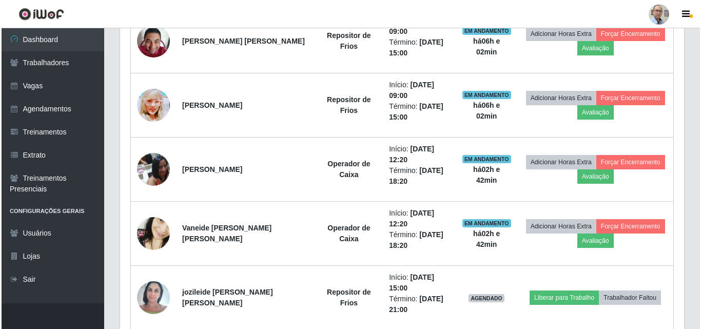
scroll to position [477, 0]
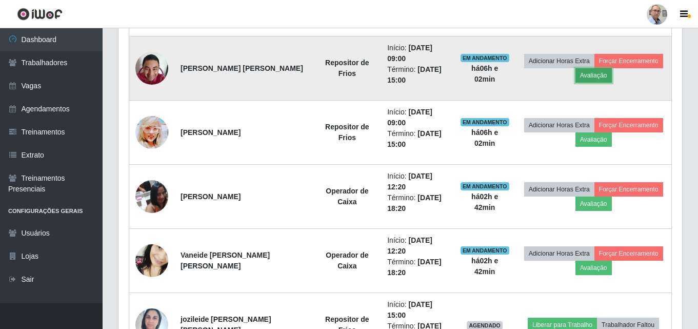
click at [591, 75] on button "Avaliação" at bounding box center [593, 75] width 36 height 14
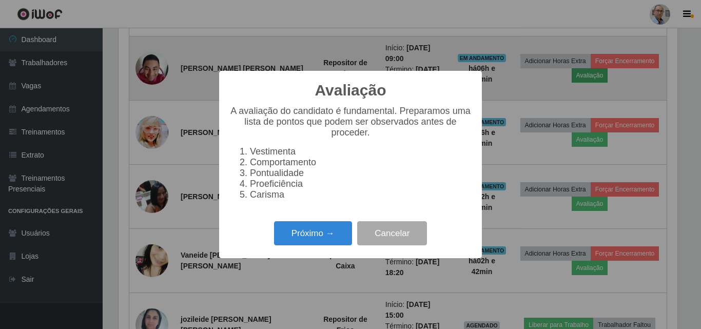
scroll to position [213, 558]
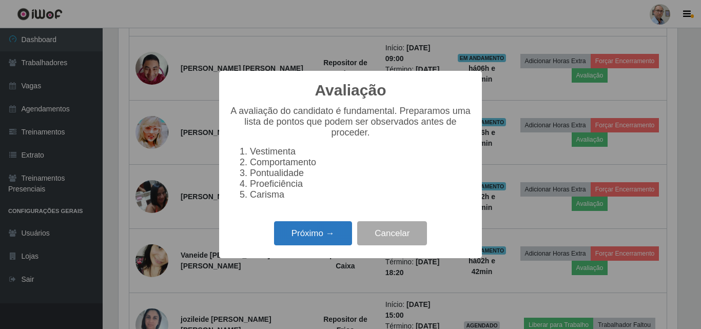
click at [316, 244] on button "Próximo →" at bounding box center [313, 233] width 78 height 24
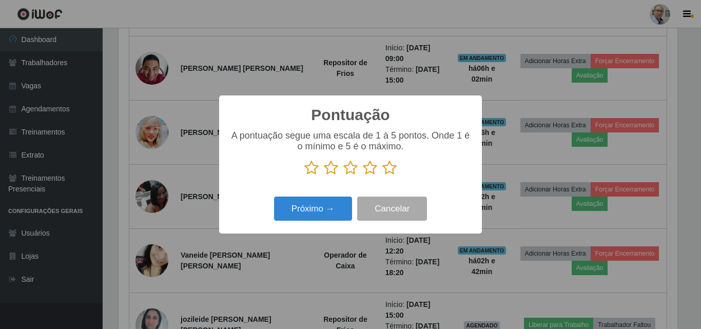
click at [392, 170] on icon at bounding box center [389, 167] width 14 height 15
click at [382, 175] on input "radio" at bounding box center [382, 175] width 0 height 0
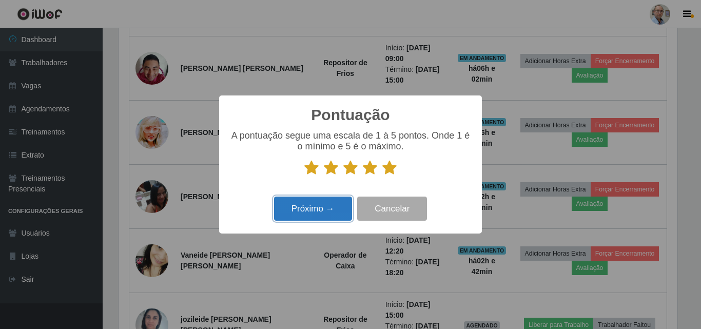
click at [328, 214] on button "Próximo →" at bounding box center [313, 208] width 78 height 24
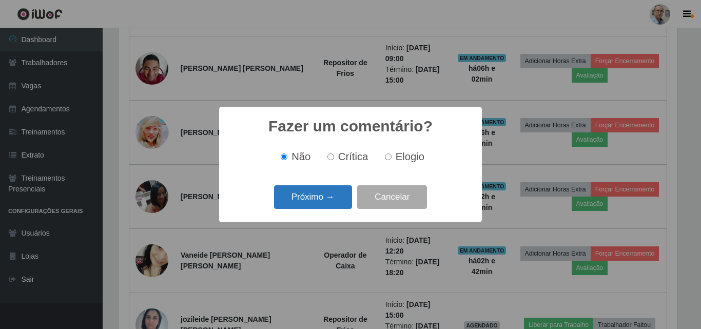
click at [328, 196] on button "Próximo →" at bounding box center [313, 197] width 78 height 24
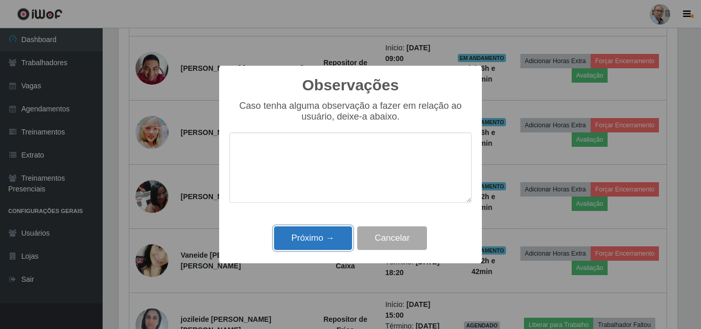
click at [321, 238] on button "Próximo →" at bounding box center [313, 238] width 78 height 24
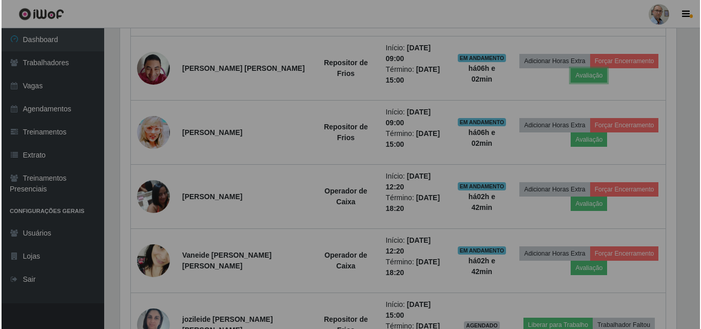
scroll to position [213, 564]
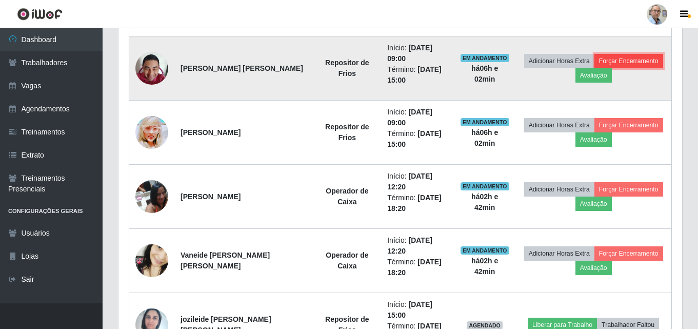
click at [618, 58] on button "Forçar Encerramento" at bounding box center [628, 61] width 69 height 14
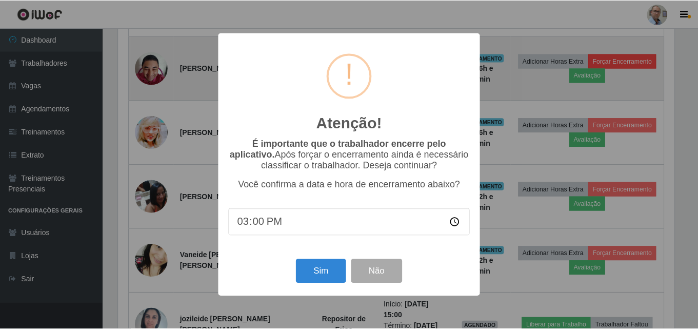
scroll to position [213, 558]
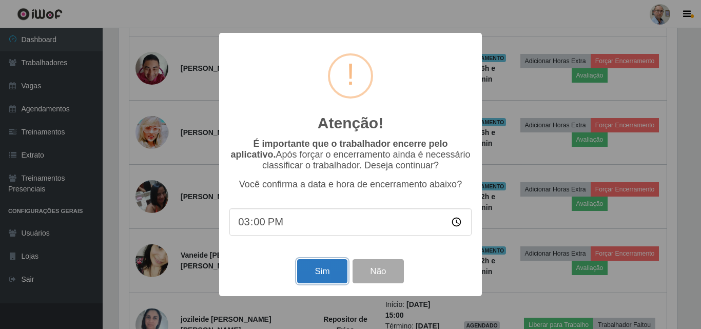
click at [306, 273] on button "Sim" at bounding box center [322, 271] width 50 height 24
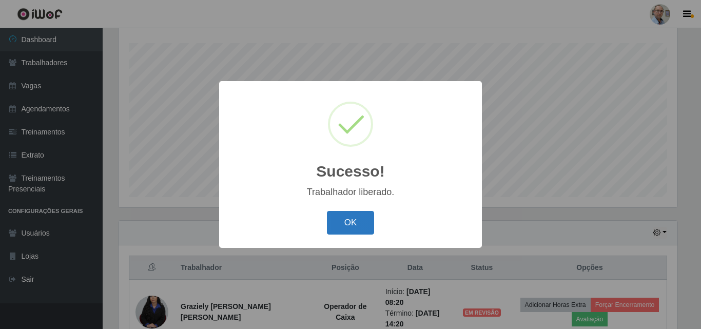
click at [349, 223] on button "OK" at bounding box center [351, 223] width 48 height 24
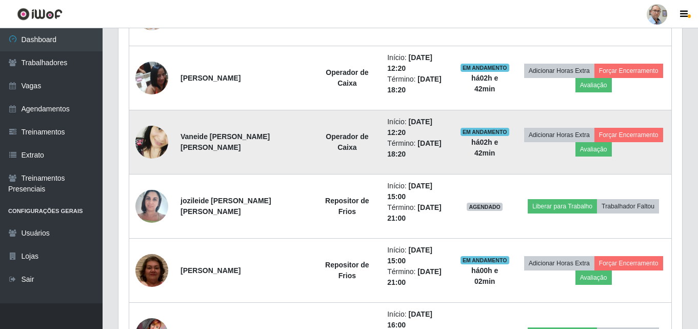
scroll to position [580, 0]
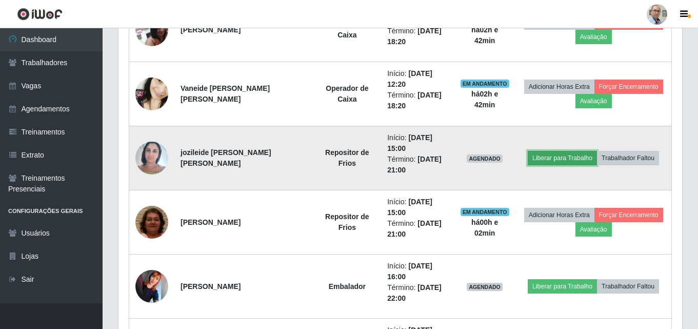
click at [570, 158] on button "Liberar para Trabalho" at bounding box center [562, 158] width 69 height 14
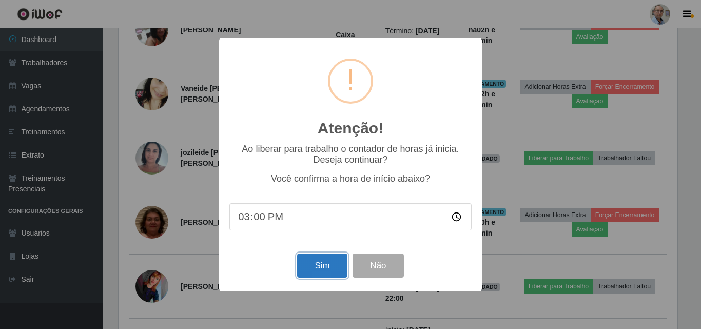
click at [324, 273] on button "Sim" at bounding box center [322, 265] width 50 height 24
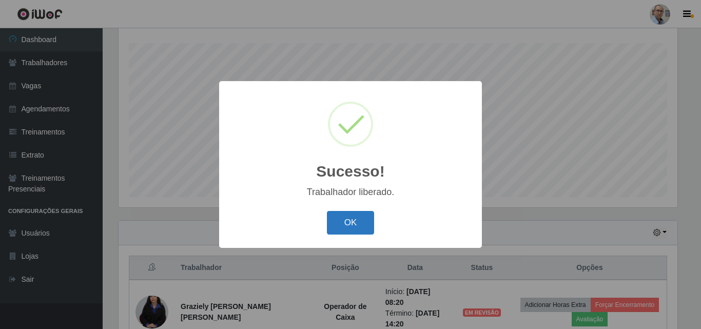
click at [346, 221] on button "OK" at bounding box center [351, 223] width 48 height 24
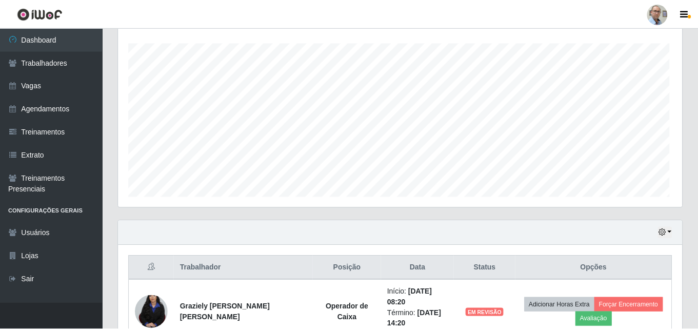
scroll to position [0, 0]
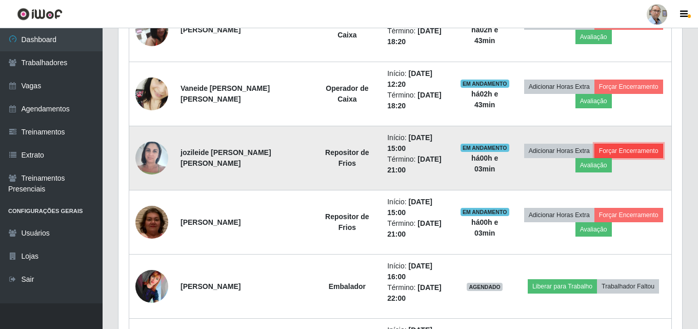
click at [620, 151] on button "Forçar Encerramento" at bounding box center [628, 151] width 69 height 14
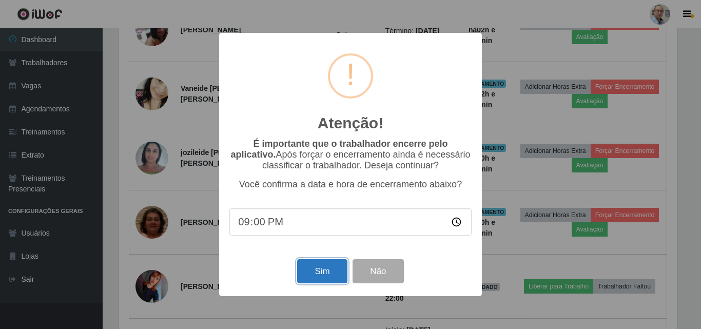
click at [313, 275] on button "Sim" at bounding box center [322, 271] width 50 height 24
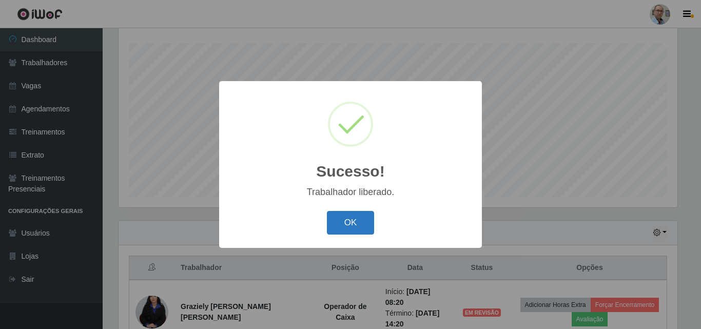
click at [366, 215] on button "OK" at bounding box center [351, 223] width 48 height 24
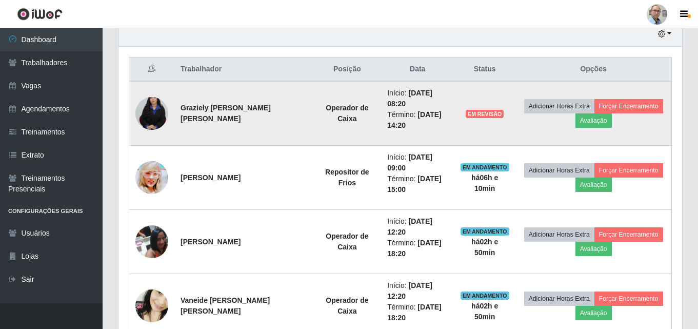
scroll to position [375, 0]
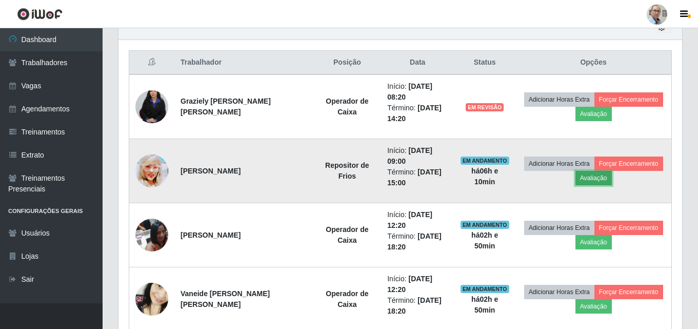
click at [596, 179] on button "Avaliação" at bounding box center [593, 178] width 36 height 14
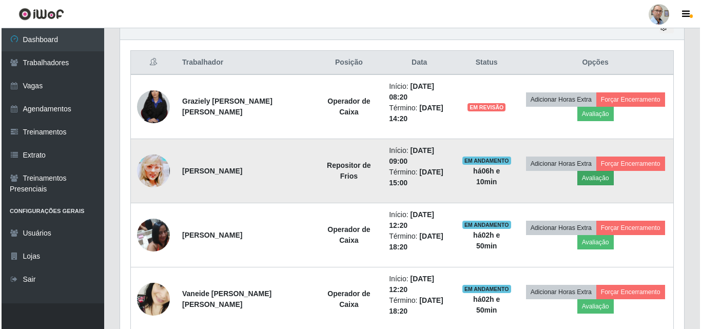
scroll to position [213, 558]
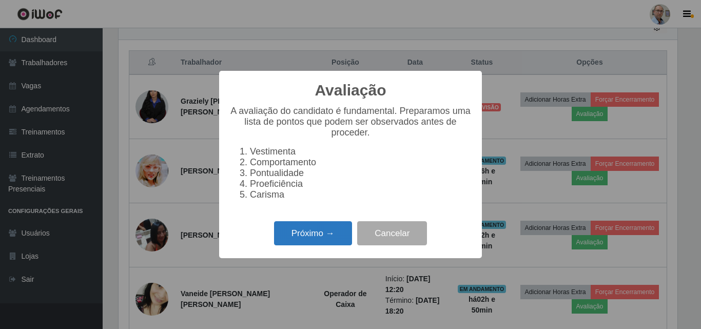
click at [308, 242] on button "Próximo →" at bounding box center [313, 233] width 78 height 24
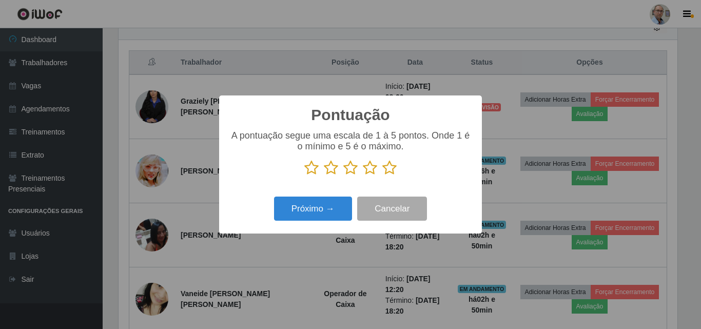
click at [364, 170] on icon at bounding box center [370, 167] width 14 height 15
click at [363, 175] on input "radio" at bounding box center [363, 175] width 0 height 0
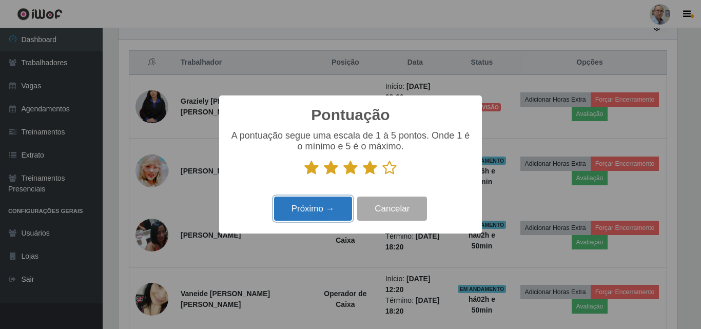
click at [332, 208] on button "Próximo →" at bounding box center [313, 208] width 78 height 24
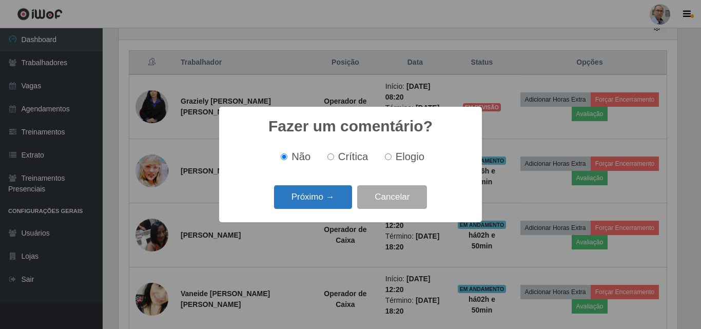
click at [316, 198] on button "Próximo →" at bounding box center [313, 197] width 78 height 24
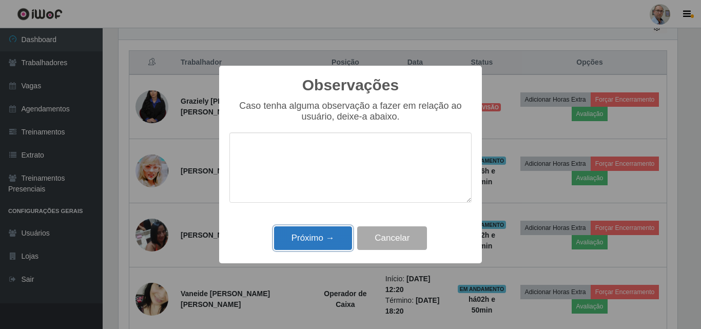
click at [310, 238] on button "Próximo →" at bounding box center [313, 238] width 78 height 24
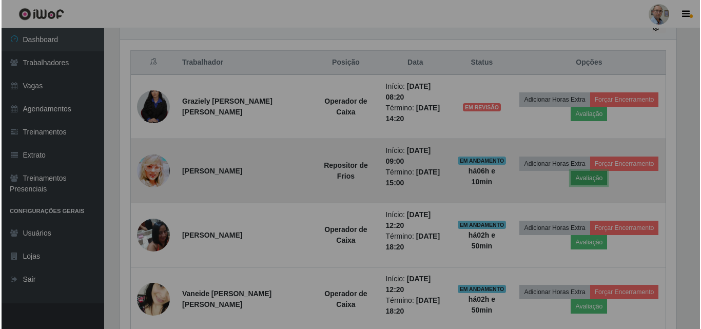
scroll to position [213, 564]
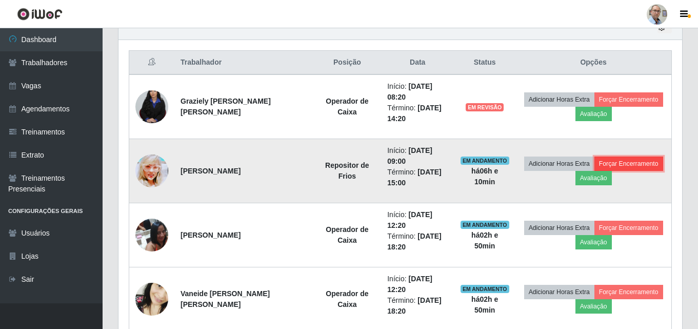
click at [620, 167] on button "Forçar Encerramento" at bounding box center [628, 163] width 69 height 14
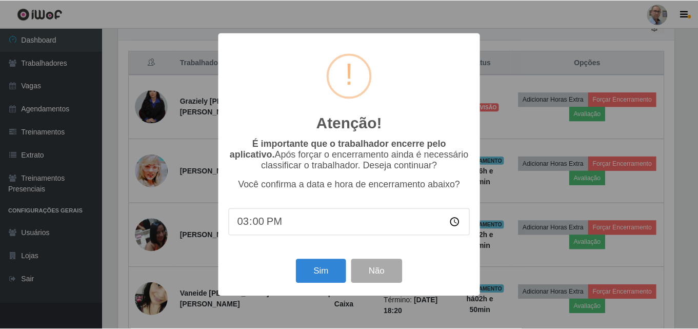
scroll to position [213, 558]
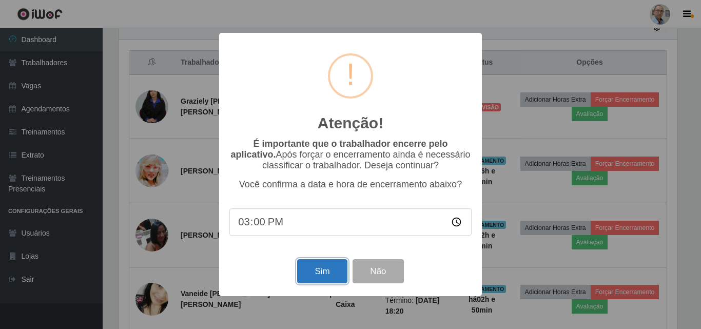
click at [319, 272] on button "Sim" at bounding box center [322, 271] width 50 height 24
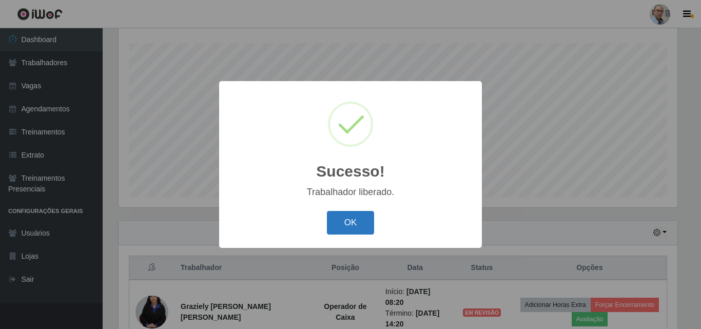
click at [362, 223] on button "OK" at bounding box center [351, 223] width 48 height 24
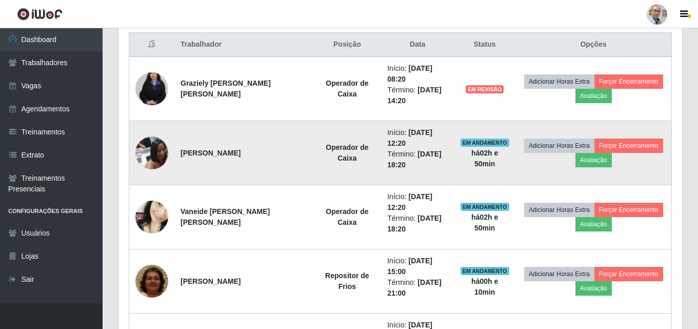
scroll to position [375, 0]
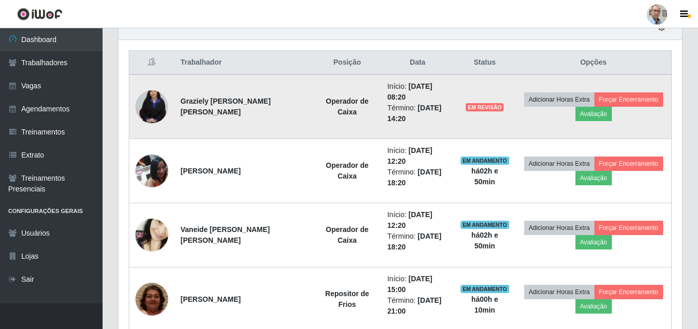
click at [161, 102] on img at bounding box center [151, 106] width 33 height 49
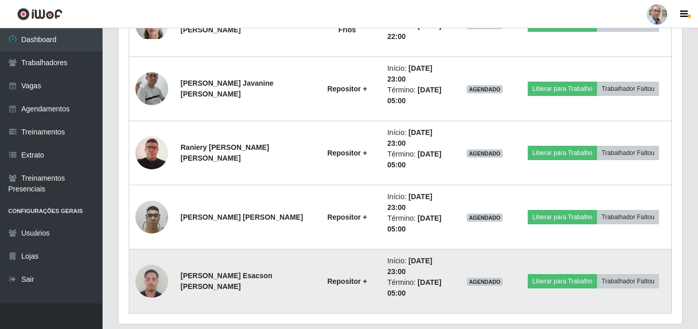
scroll to position [1336, 0]
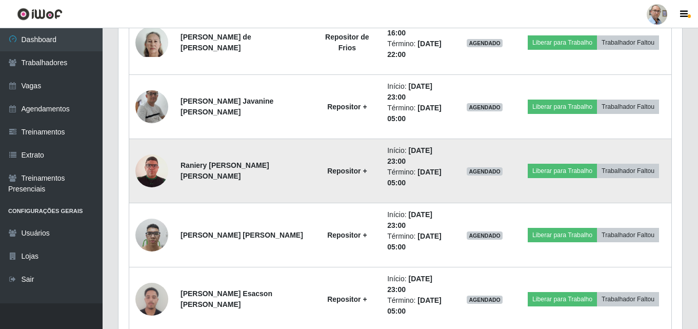
click at [144, 171] on img at bounding box center [151, 170] width 33 height 47
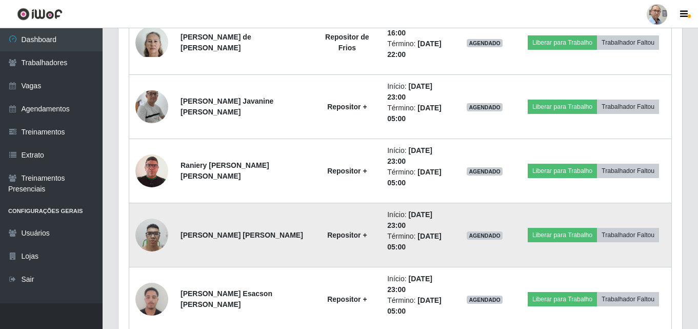
click at [147, 228] on img at bounding box center [151, 235] width 33 height 44
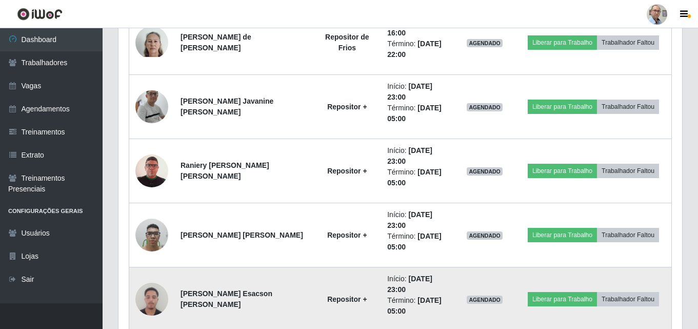
click at [149, 297] on img at bounding box center [151, 299] width 33 height 44
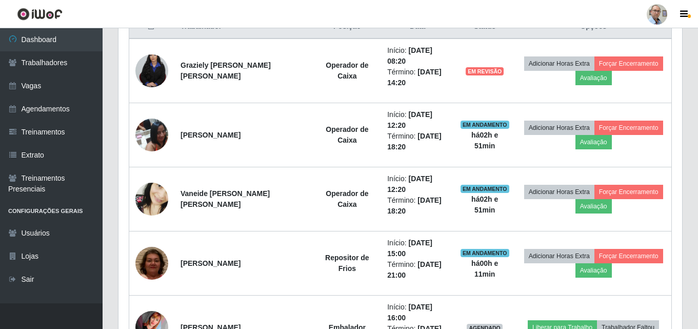
scroll to position [410, 0]
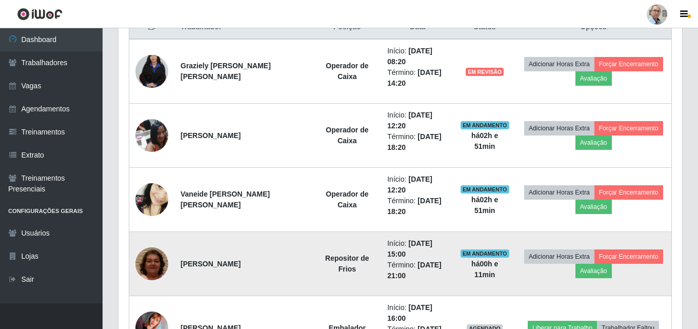
click at [137, 259] on img at bounding box center [151, 263] width 33 height 69
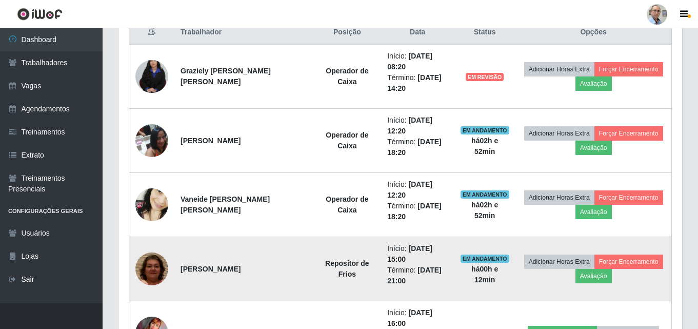
scroll to position [256, 0]
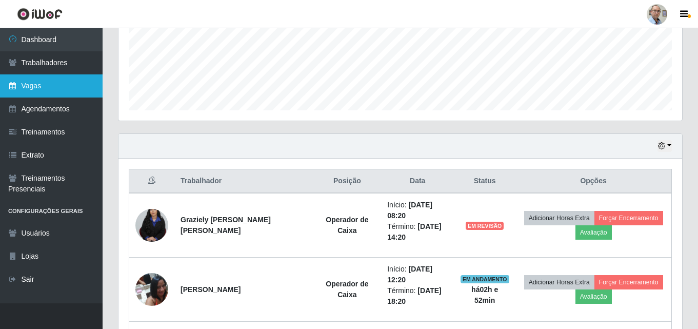
click at [33, 76] on link "Vagas" at bounding box center [51, 85] width 103 height 23
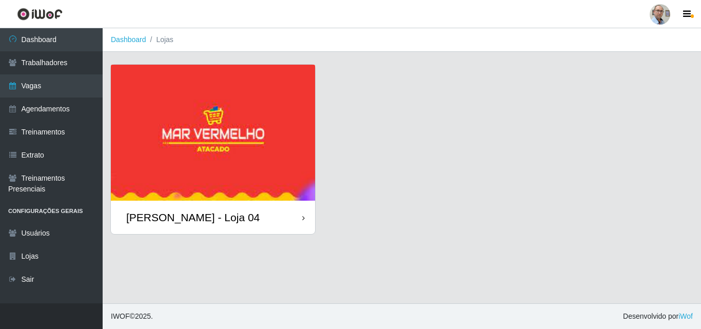
click at [167, 224] on div "[PERSON_NAME] - Loja 04" at bounding box center [213, 217] width 204 height 33
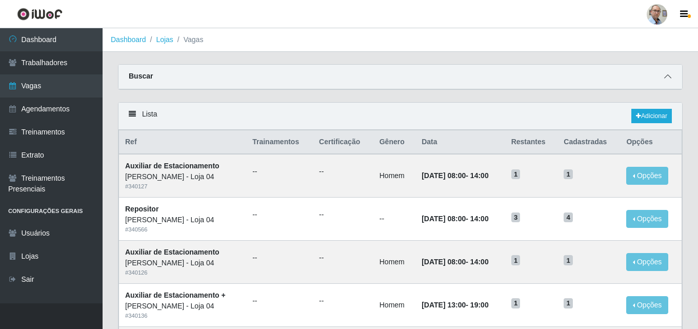
click at [670, 75] on icon at bounding box center [667, 76] width 7 height 7
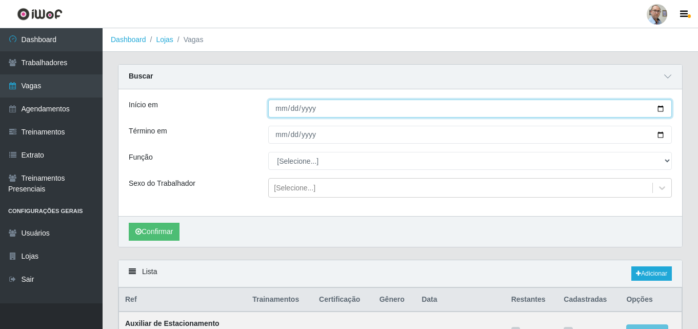
click at [663, 106] on input "Início em" at bounding box center [470, 108] width 404 height 18
type input "[DATE]"
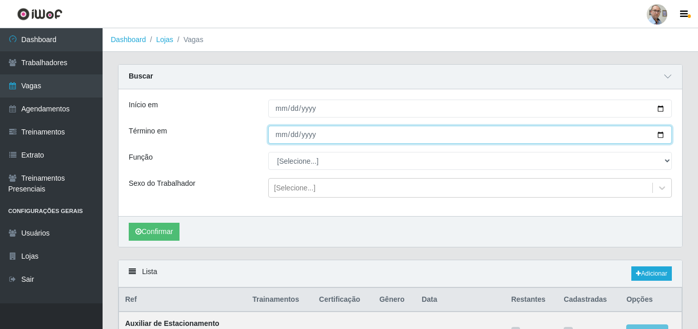
click at [657, 132] on input "Término em" at bounding box center [470, 135] width 404 height 18
type input "[DATE]"
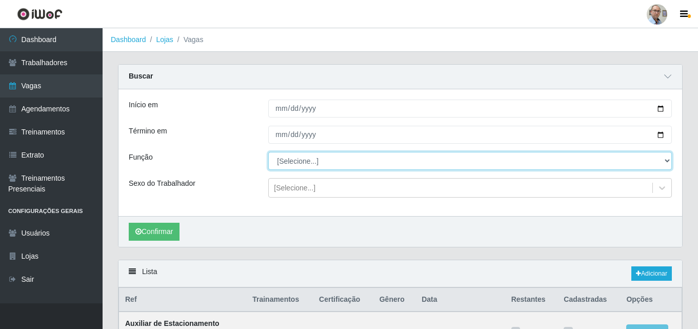
click at [662, 157] on select "[Selecione...] ASG ASG + ASG ++ Auxiliar de Depósito Auxiliar de Depósito + Aux…" at bounding box center [470, 161] width 404 height 18
select select "112"
click at [268, 152] on select "[Selecione...] ASG ASG + ASG ++ Auxiliar de Depósito Auxiliar de Depósito + Aux…" at bounding box center [470, 161] width 404 height 18
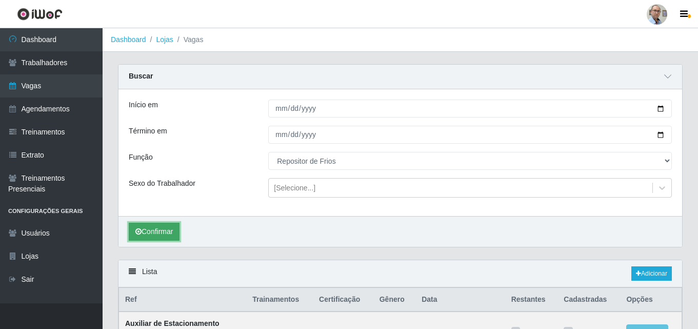
click at [157, 228] on button "Confirmar" at bounding box center [154, 232] width 51 height 18
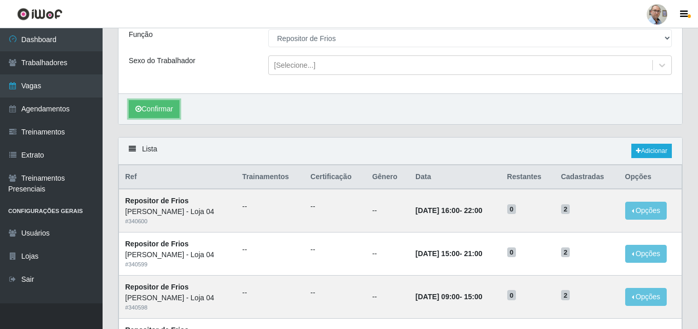
scroll to position [225, 0]
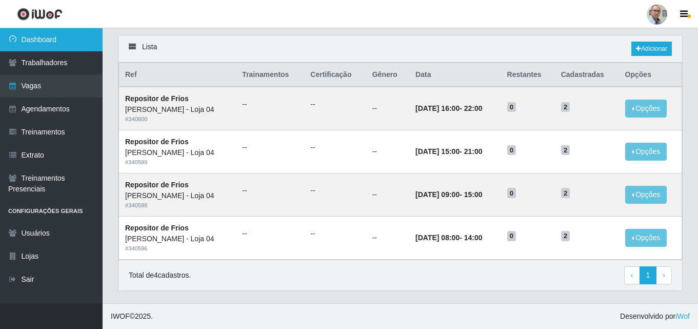
click at [40, 41] on link "Dashboard" at bounding box center [51, 39] width 103 height 23
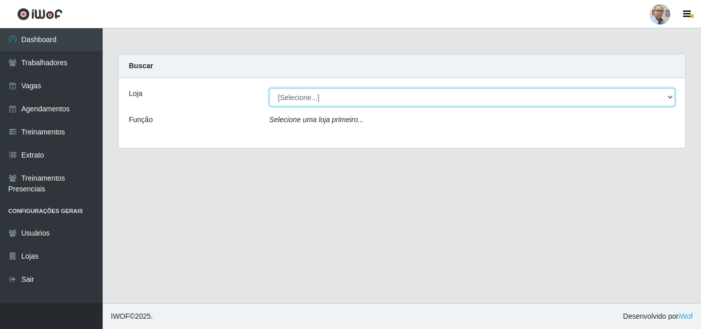
click at [329, 95] on select "[Selecione...] Mar Vermelho - Loja 04" at bounding box center [472, 97] width 406 height 18
select select "251"
click at [269, 88] on select "[Selecione...] Mar Vermelho - Loja 04" at bounding box center [472, 97] width 406 height 18
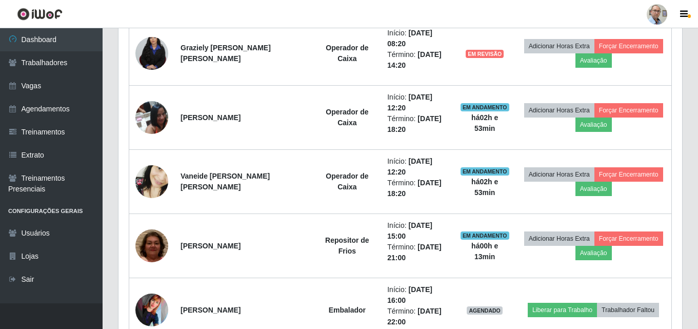
scroll to position [410, 0]
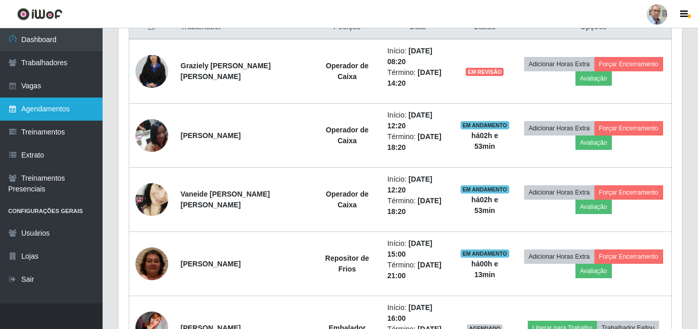
click at [63, 112] on link "Agendamentos" at bounding box center [51, 108] width 103 height 23
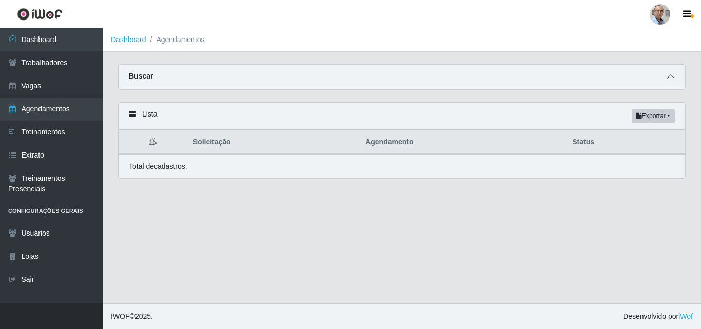
click at [670, 79] on icon at bounding box center [670, 76] width 7 height 7
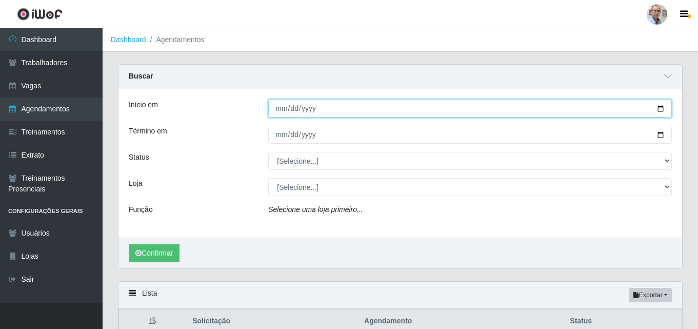
click at [661, 107] on input "Início em" at bounding box center [470, 108] width 404 height 18
type input "[DATE]"
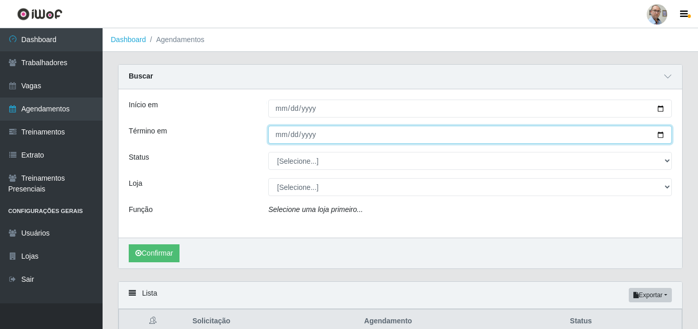
click at [661, 136] on input "Término em" at bounding box center [470, 135] width 404 height 18
type input "[DATE]"
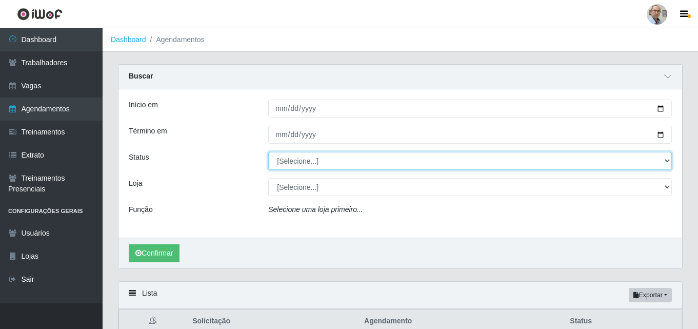
click at [306, 164] on select "[Selecione...] AGENDADO AGUARDANDO LIBERAR EM ANDAMENTO EM REVISÃO FINALIZADO C…" at bounding box center [470, 161] width 404 height 18
select select "AGENDADO"
click at [268, 152] on select "[Selecione...] AGENDADO AGUARDANDO LIBERAR EM ANDAMENTO EM REVISÃO FINALIZADO C…" at bounding box center [470, 161] width 404 height 18
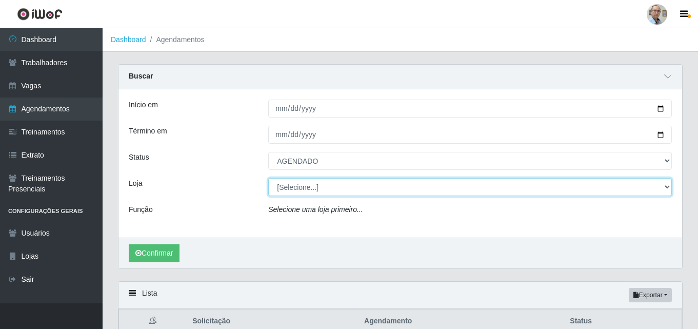
click at [298, 186] on select "[Selecione...] Mar Vermelho - Loja 04" at bounding box center [470, 187] width 404 height 18
select select "251"
click at [268, 178] on select "[Selecione...] Mar Vermelho - Loja 04" at bounding box center [470, 187] width 404 height 18
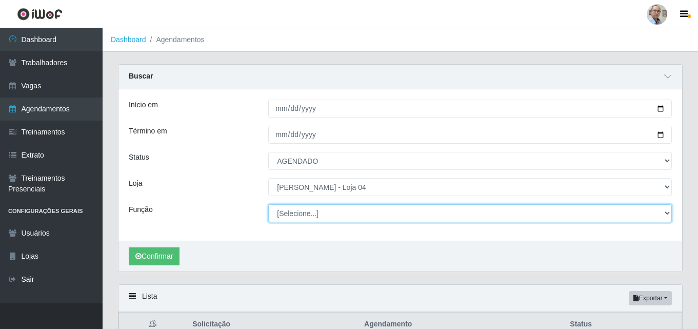
click at [346, 210] on select "[Selecione...] ASG ASG + ASG ++ Auxiliar de Depósito Auxiliar de Depósito + Aux…" at bounding box center [470, 213] width 404 height 18
select select "112"
click at [268, 205] on select "[Selecione...] ASG ASG + ASG ++ Auxiliar de Depósito Auxiliar de Depósito + Aux…" at bounding box center [470, 213] width 404 height 18
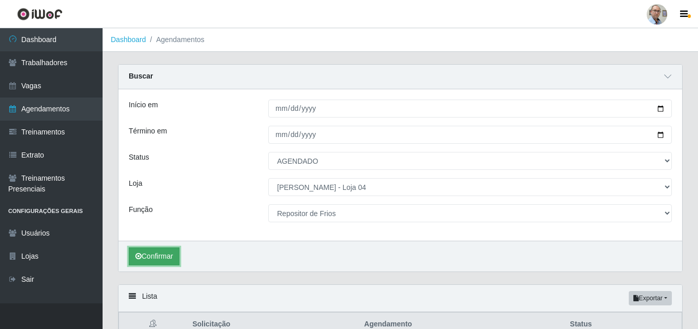
click at [158, 259] on button "Confirmar" at bounding box center [154, 256] width 51 height 18
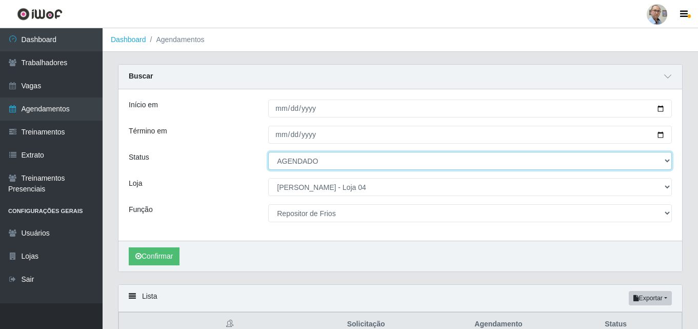
click at [328, 162] on select "[Selecione...] AGENDADO AGUARDANDO LIBERAR EM ANDAMENTO EM REVISÃO FINALIZADO C…" at bounding box center [470, 161] width 404 height 18
select select "CANCELADO"
click at [268, 152] on select "[Selecione...] AGENDADO AGUARDANDO LIBERAR EM ANDAMENTO EM REVISÃO FINALIZADO C…" at bounding box center [470, 161] width 404 height 18
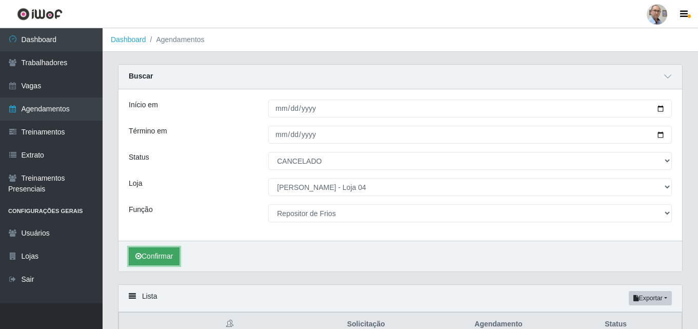
click at [157, 258] on button "Confirmar" at bounding box center [154, 256] width 51 height 18
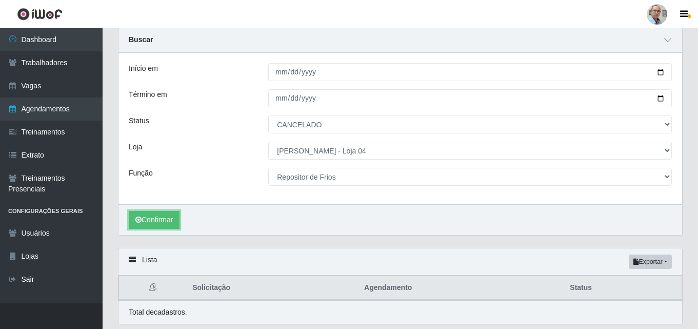
scroll to position [70, 0]
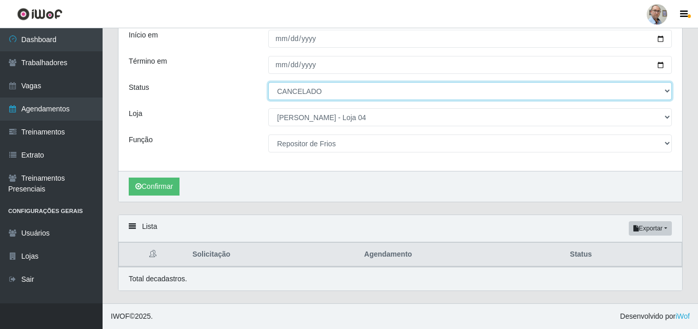
click at [329, 89] on select "[Selecione...] AGENDADO AGUARDANDO LIBERAR EM ANDAMENTO EM REVISÃO FINALIZADO C…" at bounding box center [470, 91] width 404 height 18
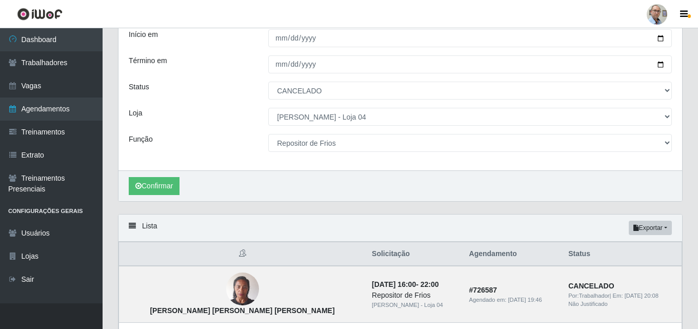
click at [239, 217] on div "Lista Exportar PDF Excel" at bounding box center [400, 227] width 564 height 27
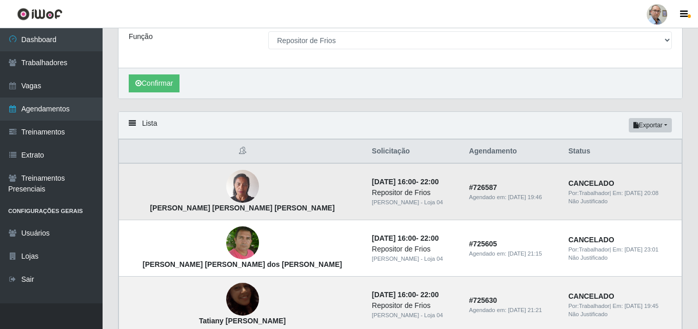
scroll to position [416, 0]
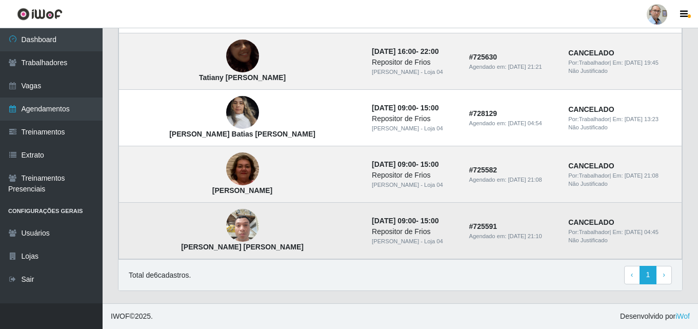
click at [226, 233] on img at bounding box center [242, 226] width 33 height 44
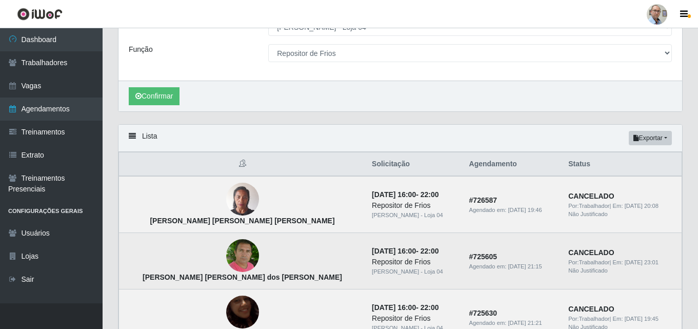
scroll to position [211, 0]
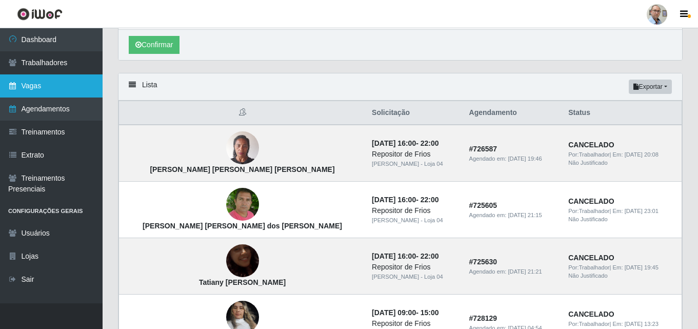
click at [29, 90] on link "Vagas" at bounding box center [51, 85] width 103 height 23
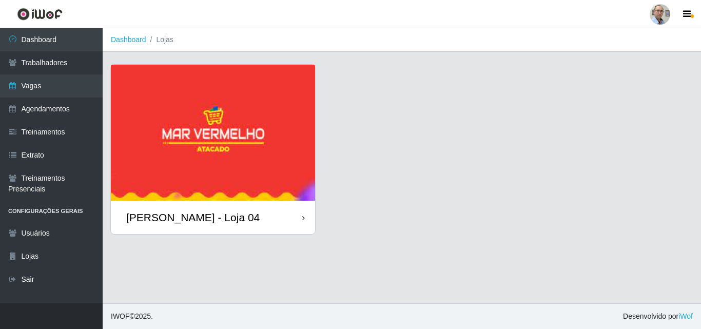
click at [180, 224] on div "[PERSON_NAME] - Loja 04" at bounding box center [213, 217] width 204 height 33
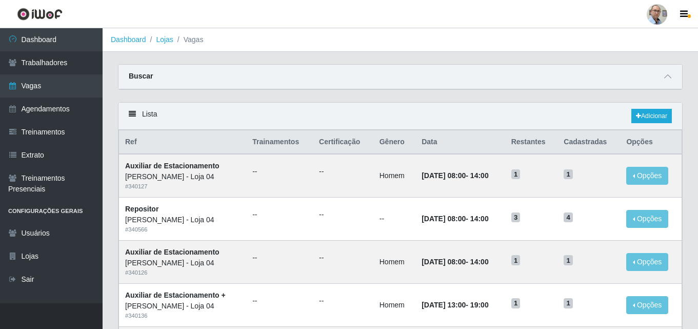
click at [670, 84] on div "Buscar" at bounding box center [400, 77] width 564 height 25
drag, startPoint x: 670, startPoint y: 72, endPoint x: 667, endPoint y: 78, distance: 6.4
click at [670, 72] on span at bounding box center [668, 77] width 12 height 12
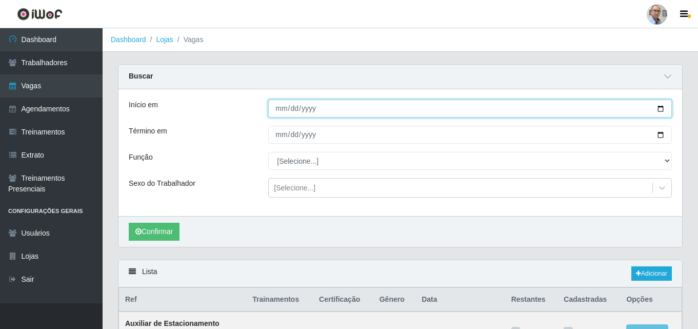
click at [661, 109] on input "Início em" at bounding box center [470, 108] width 404 height 18
type input "[DATE]"
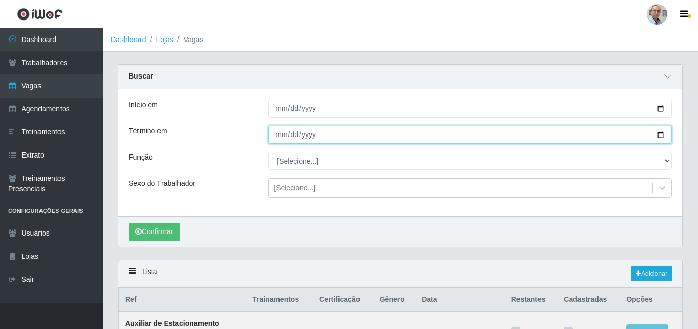
click at [656, 132] on input "Término em" at bounding box center [470, 135] width 404 height 18
type input "[DATE]"
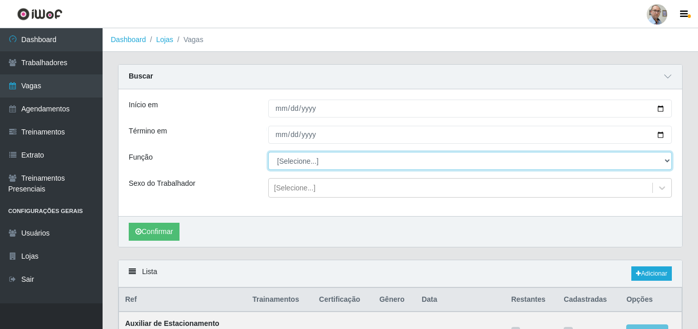
click at [299, 162] on select "[Selecione...] ASG ASG + ASG ++ Auxiliar de Depósito Auxiliar de Depósito + Aux…" at bounding box center [470, 161] width 404 height 18
select select "112"
click at [268, 152] on select "[Selecione...] ASG ASG + ASG ++ Auxiliar de Depósito Auxiliar de Depósito + Aux…" at bounding box center [470, 161] width 404 height 18
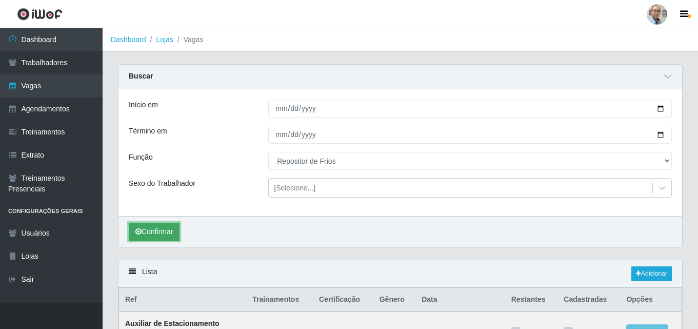
click at [161, 238] on button "Confirmar" at bounding box center [154, 232] width 51 height 18
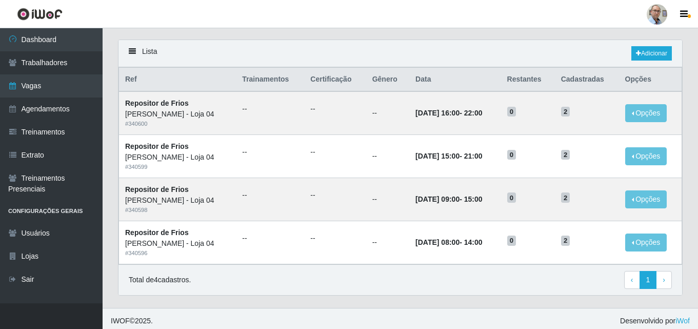
scroll to position [225, 0]
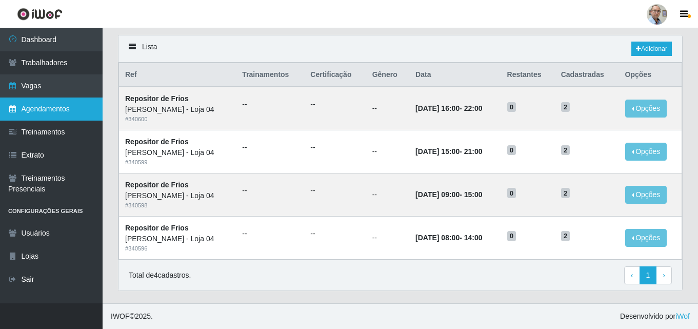
click at [39, 108] on link "Agendamentos" at bounding box center [51, 108] width 103 height 23
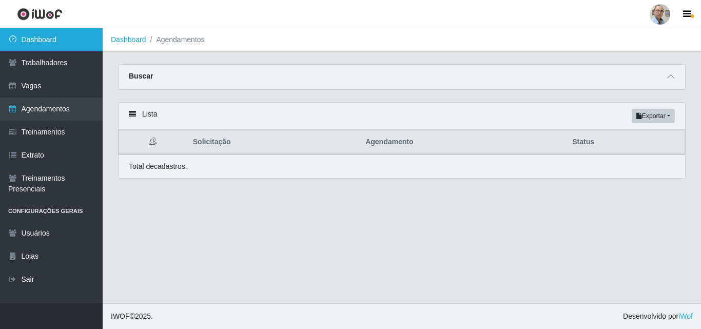
click at [37, 39] on link "Dashboard" at bounding box center [51, 39] width 103 height 23
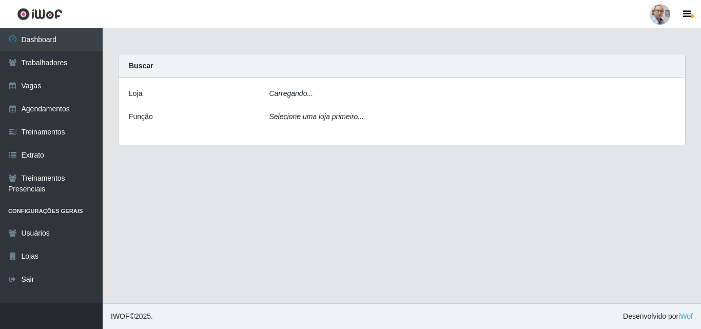
drag, startPoint x: 347, startPoint y: 101, endPoint x: 342, endPoint y: 108, distance: 8.8
click at [347, 101] on div "Carregando..." at bounding box center [472, 95] width 421 height 15
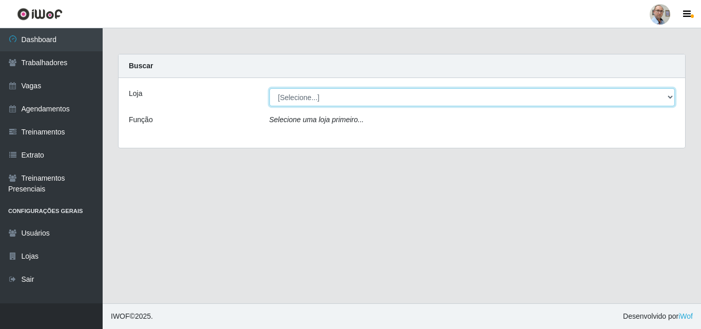
click at [314, 101] on select "[Selecione...] Mar Vermelho - Loja 04" at bounding box center [472, 97] width 406 height 18
select select "251"
click at [269, 88] on select "[Selecione...] Mar Vermelho - Loja 04" at bounding box center [472, 97] width 406 height 18
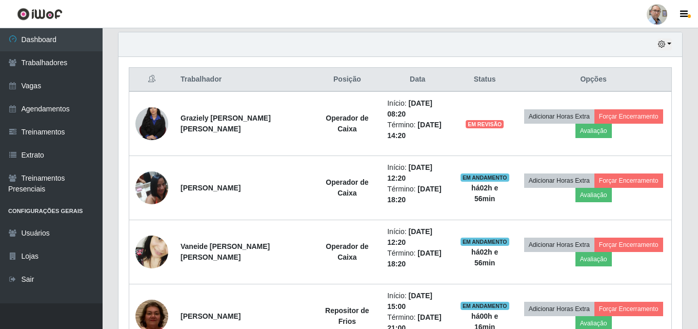
scroll to position [359, 0]
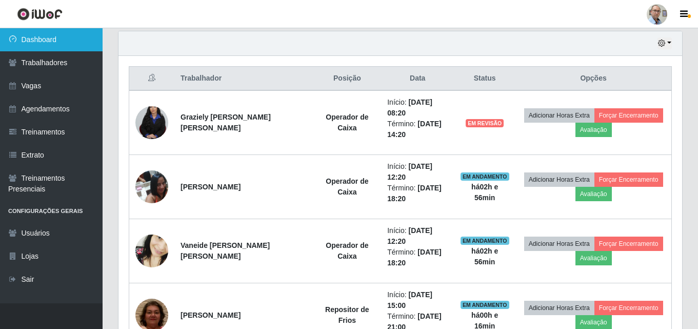
click at [61, 39] on link "Dashboard" at bounding box center [51, 39] width 103 height 23
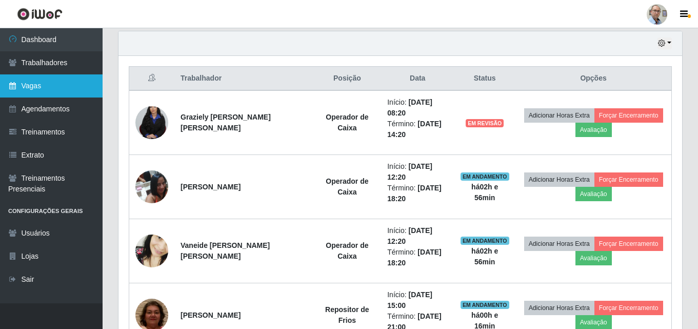
click at [48, 88] on link "Vagas" at bounding box center [51, 85] width 103 height 23
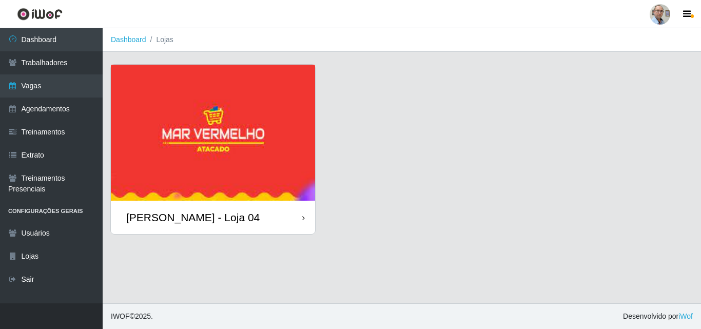
click at [175, 222] on div "[PERSON_NAME] - Loja 04" at bounding box center [192, 217] width 133 height 13
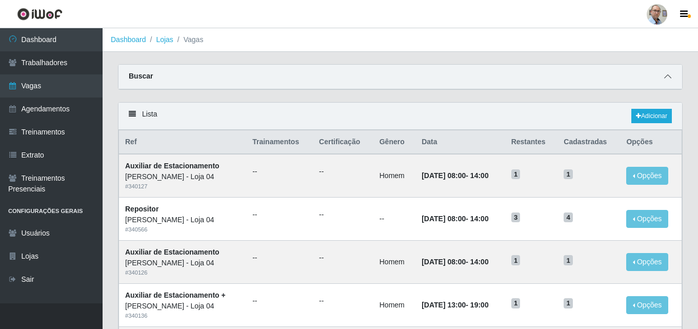
click at [667, 80] on icon at bounding box center [667, 76] width 7 height 7
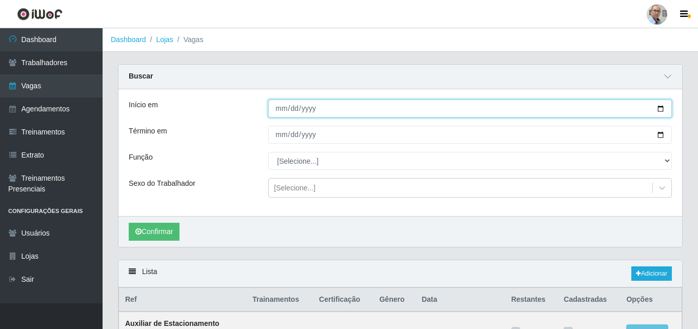
click at [658, 106] on input "Início em" at bounding box center [470, 108] width 404 height 18
type input "[DATE]"
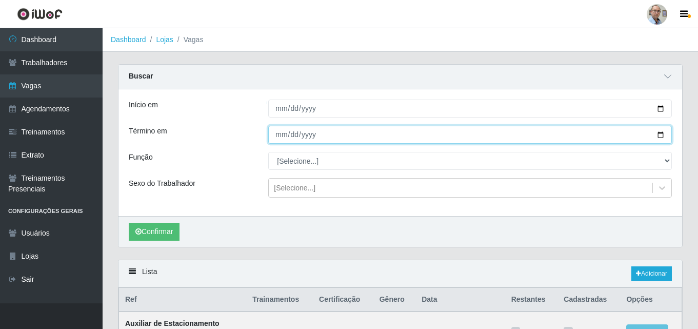
click at [661, 136] on input "Término em" at bounding box center [470, 135] width 404 height 18
type input "[DATE]"
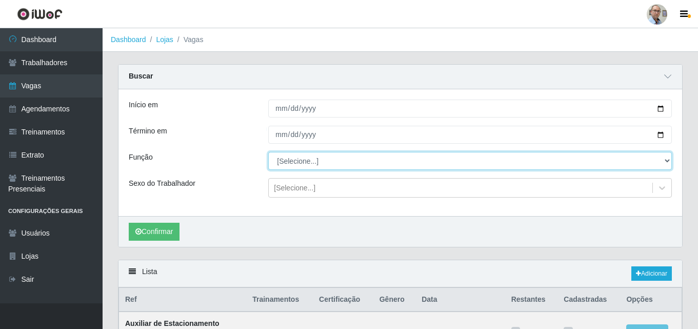
click at [322, 160] on select "[Selecione...] ASG ASG + ASG ++ Auxiliar de Depósito Auxiliar de Depósito + Aux…" at bounding box center [470, 161] width 404 height 18
select select "112"
click at [268, 152] on select "[Selecione...] ASG ASG + ASG ++ Auxiliar de Depósito Auxiliar de Depósito + Aux…" at bounding box center [470, 161] width 404 height 18
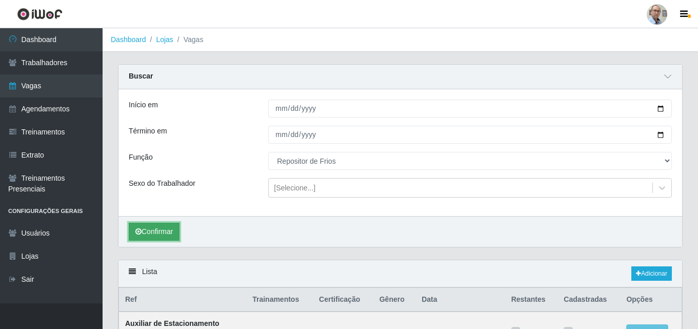
click at [162, 231] on button "Confirmar" at bounding box center [154, 232] width 51 height 18
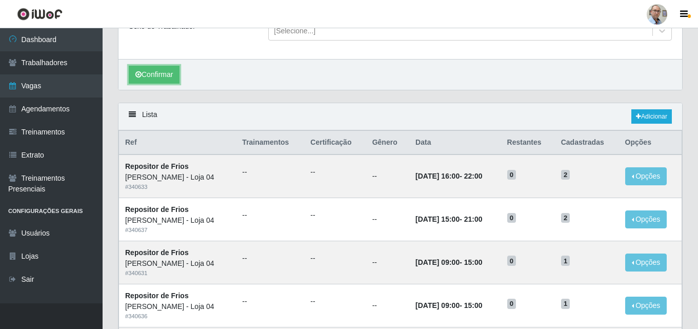
scroll to position [51, 0]
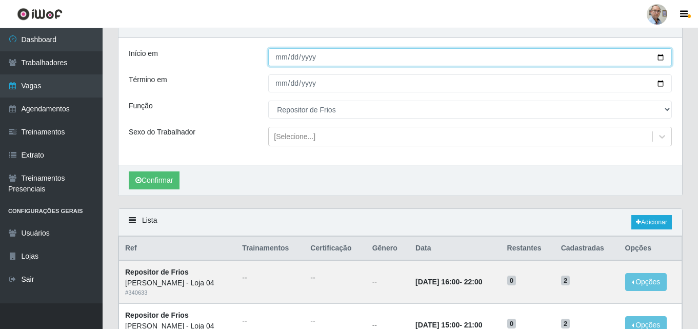
click at [659, 56] on input "[DATE]" at bounding box center [470, 57] width 404 height 18
type input "[DATE]"
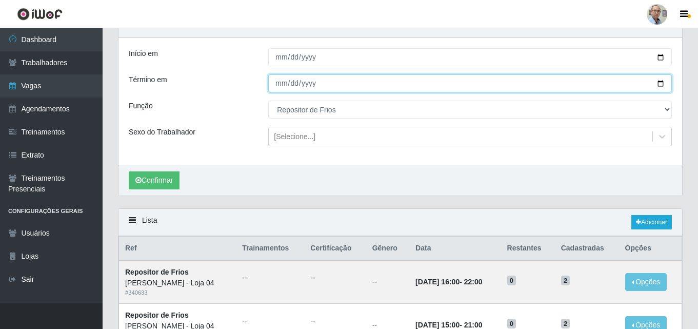
click at [661, 83] on input "[DATE]" at bounding box center [470, 83] width 404 height 18
type input "[DATE]"
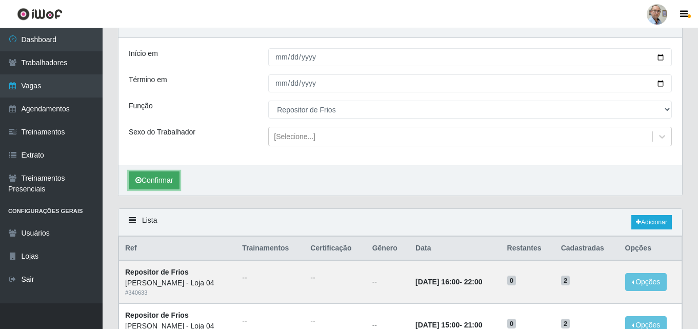
click at [146, 182] on button "Confirmar" at bounding box center [154, 180] width 51 height 18
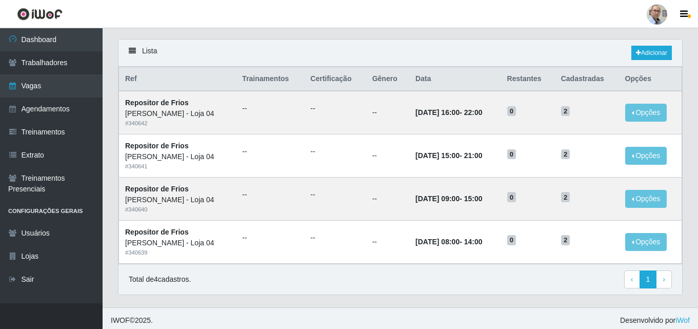
scroll to position [225, 0]
